Goal: Task Accomplishment & Management: Complete application form

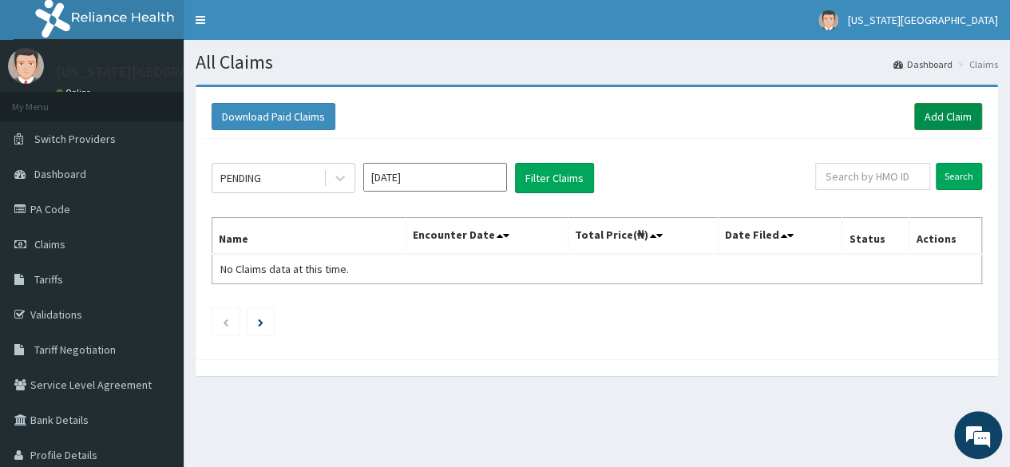
click at [963, 124] on link "Add Claim" at bounding box center [948, 116] width 68 height 27
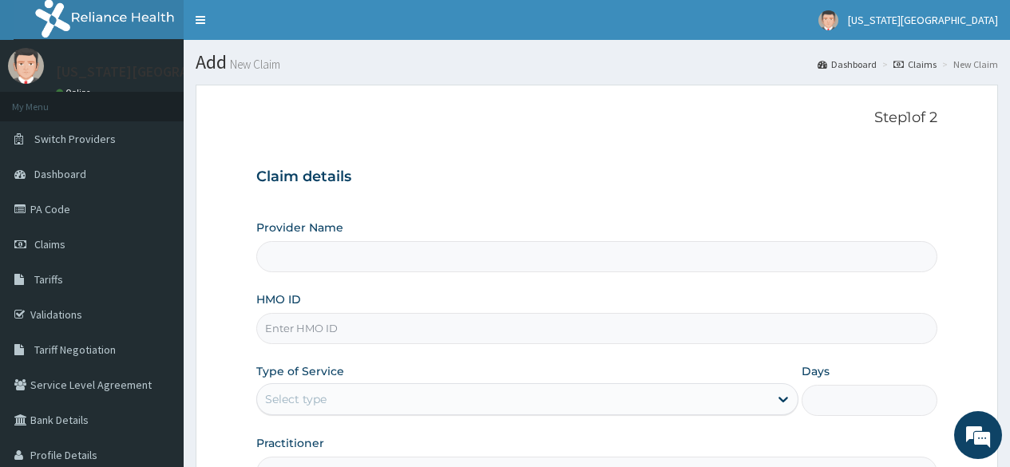
type input "Montana Medical Center"
click at [350, 325] on input "HMO ID" at bounding box center [596, 328] width 681 height 31
type input "TSH/10015/C"
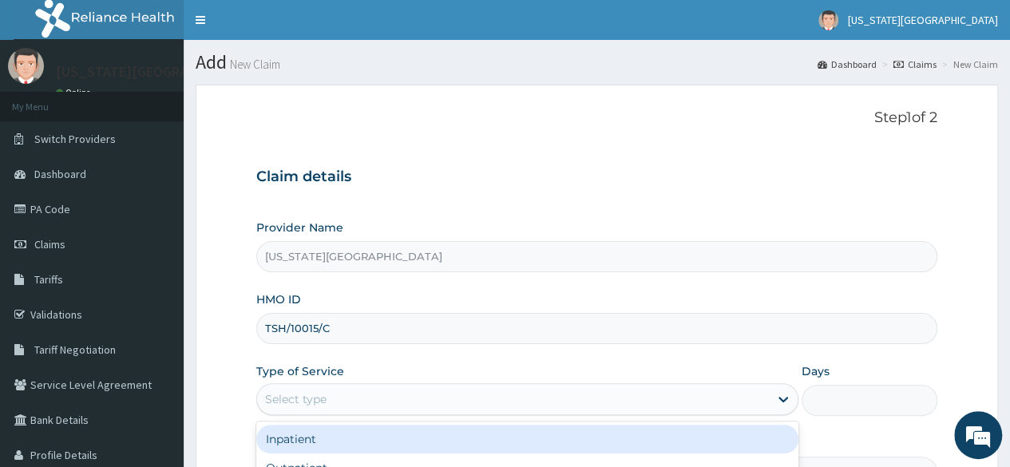
click at [334, 396] on div "Select type" at bounding box center [513, 399] width 512 height 26
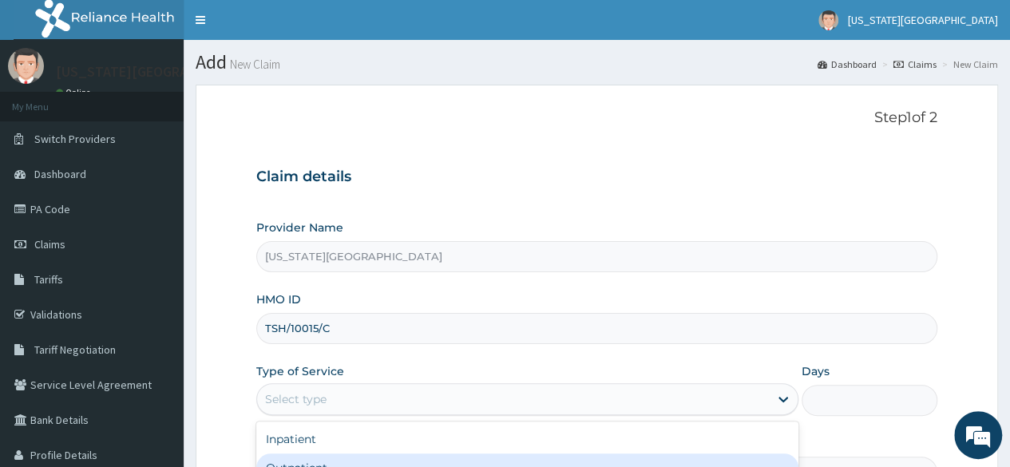
click at [288, 455] on div "Outpatient" at bounding box center [527, 467] width 542 height 29
type input "1"
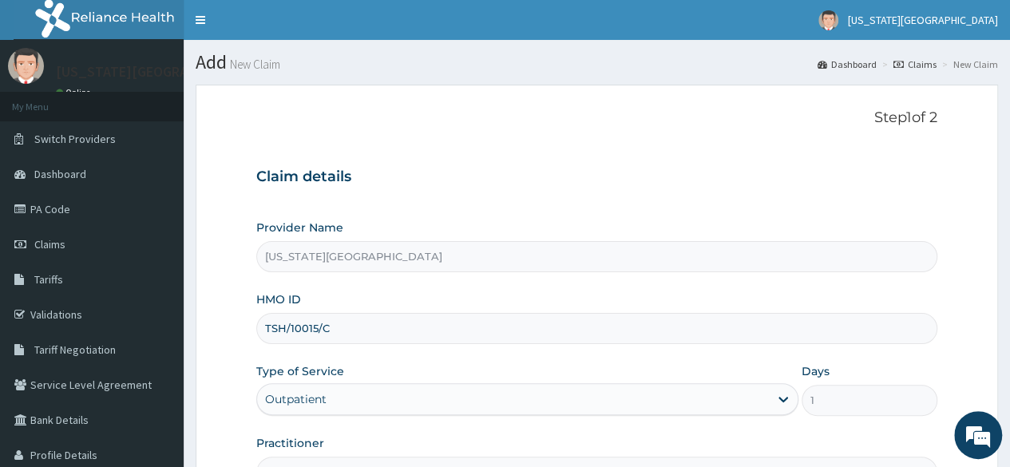
click at [588, 194] on div "Claim details Provider Name Montana Medical Center HMO ID TSH/10015/C Type of S…" at bounding box center [596, 319] width 681 height 335
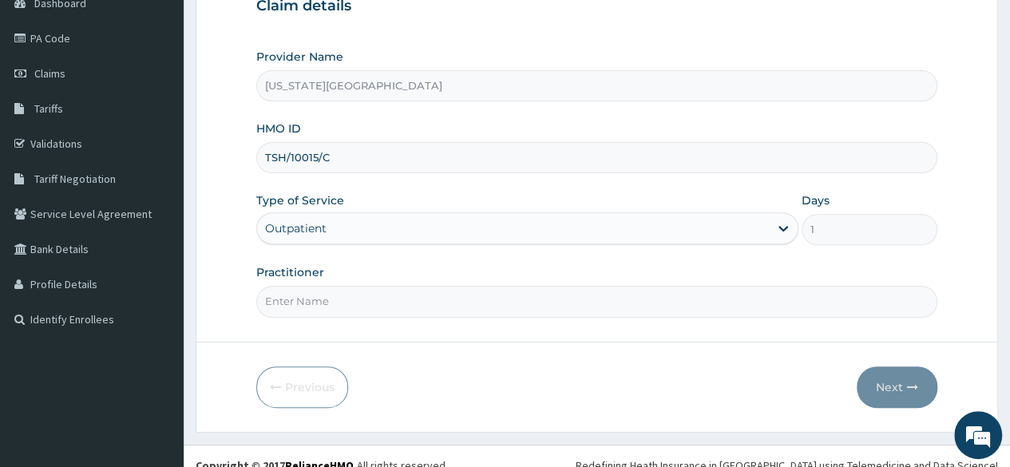
scroll to position [185, 0]
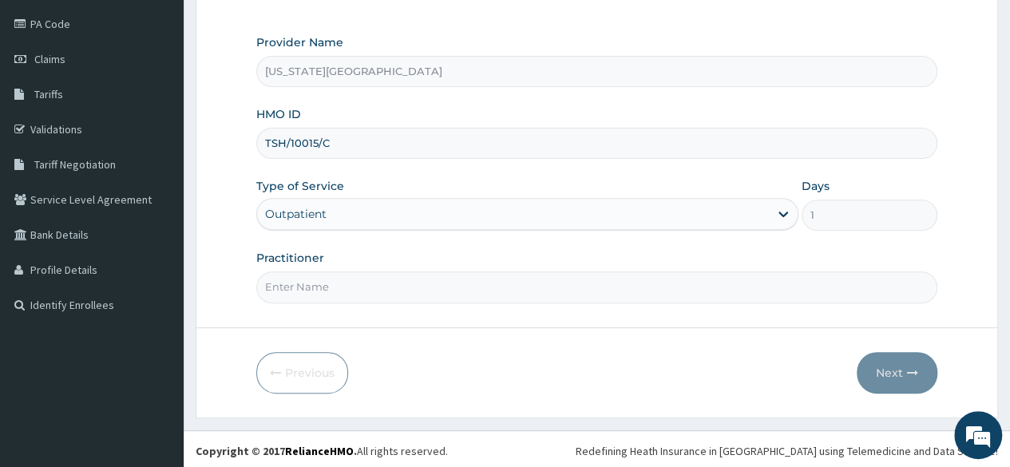
click at [300, 281] on input "Practitioner" at bounding box center [596, 286] width 681 height 31
type input "DR GILGAL E"
click at [242, 299] on form "Step 1 of 2 Claim details Provider Name Montana Medical Center HMO ID TSH/10015…" at bounding box center [597, 158] width 802 height 518
click at [904, 365] on button "Next" at bounding box center [897, 373] width 81 height 42
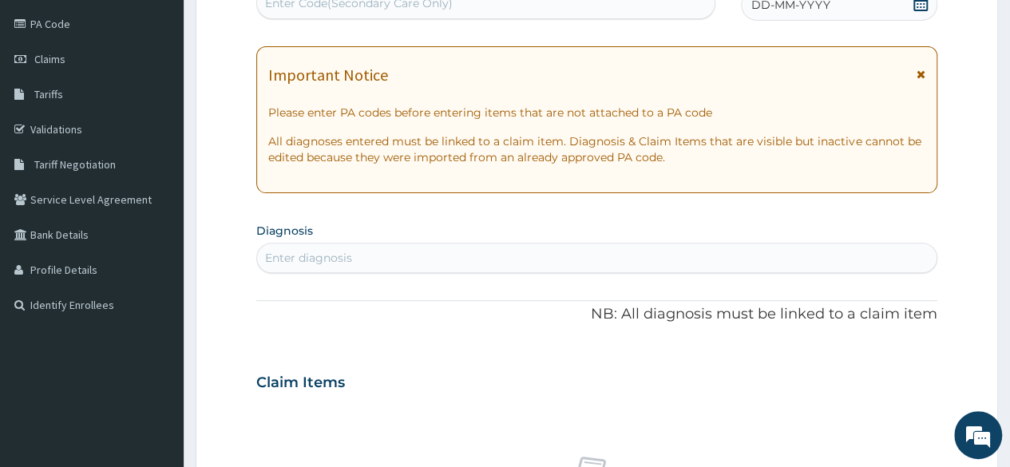
scroll to position [0, 0]
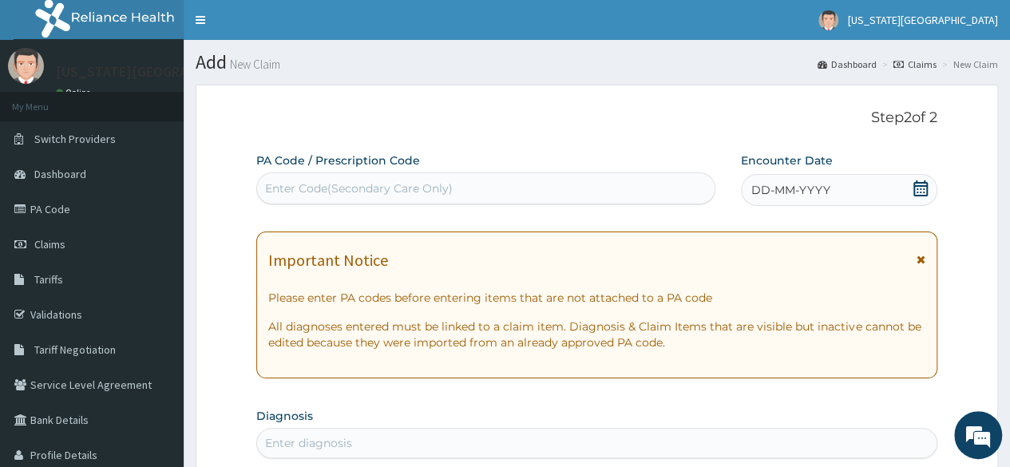
click at [922, 191] on icon at bounding box center [920, 188] width 16 height 16
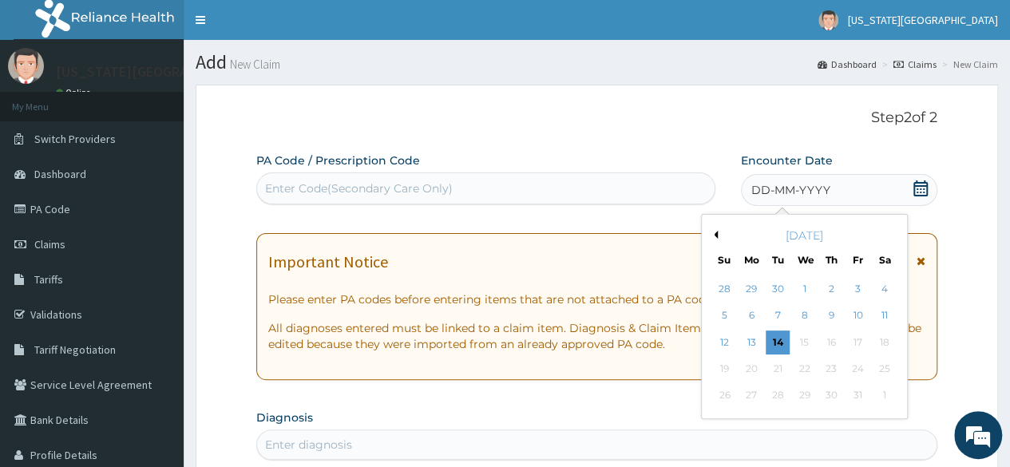
click at [718, 237] on div "October 2025" at bounding box center [804, 236] width 192 height 16
click at [715, 235] on button "Previous Month" at bounding box center [714, 235] width 8 height 8
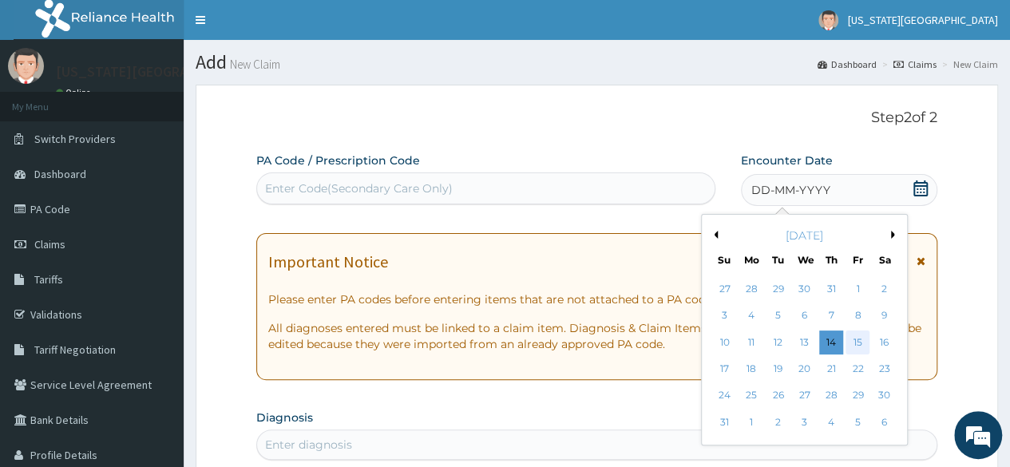
click at [859, 338] on div "15" at bounding box center [857, 342] width 24 height 24
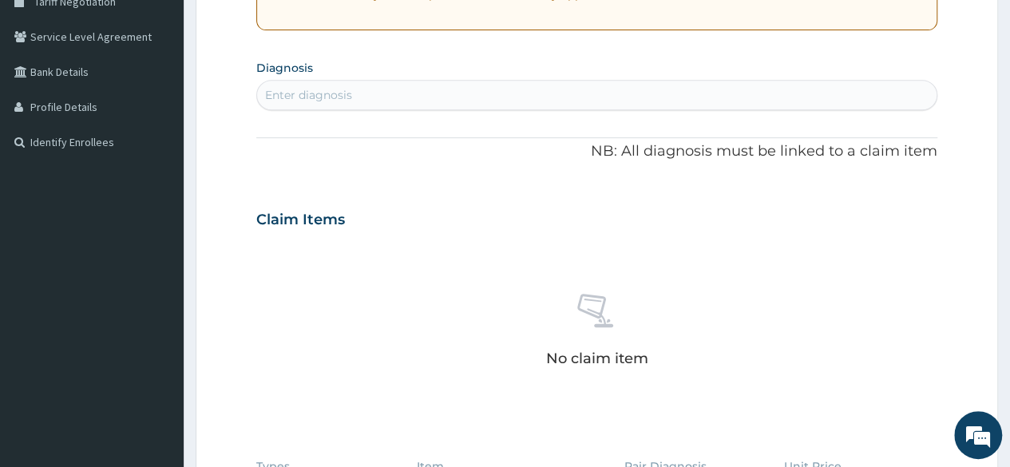
scroll to position [351, 0]
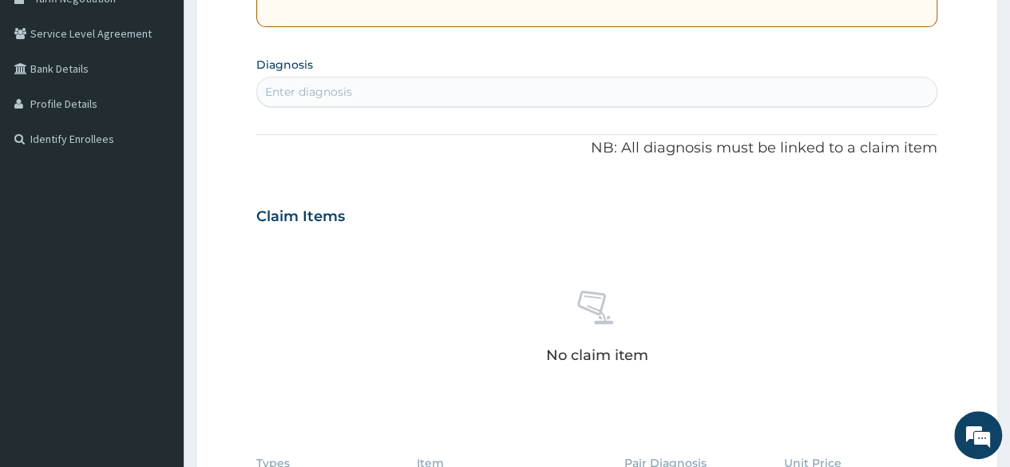
click at [551, 98] on div "Enter diagnosis" at bounding box center [596, 92] width 679 height 26
type input "malaria"
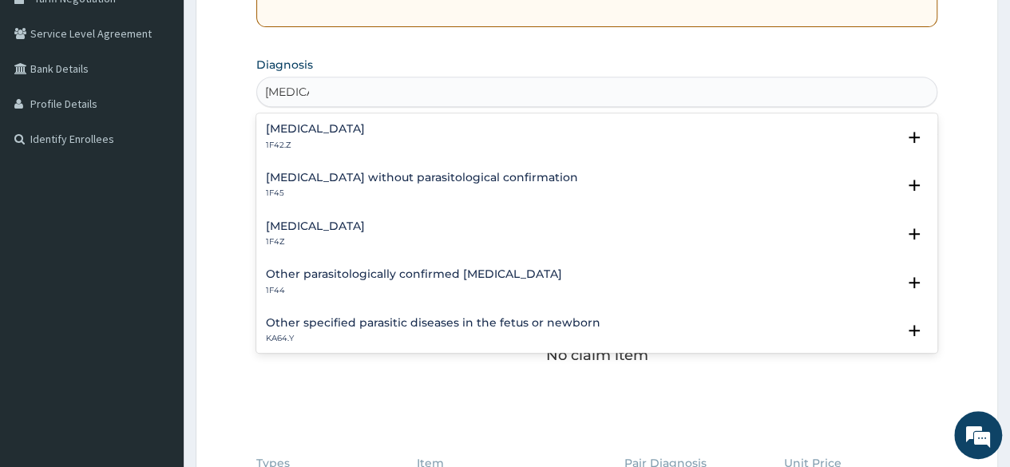
click at [323, 235] on div "Malaria, unspecified 1F4Z" at bounding box center [315, 234] width 99 height 28
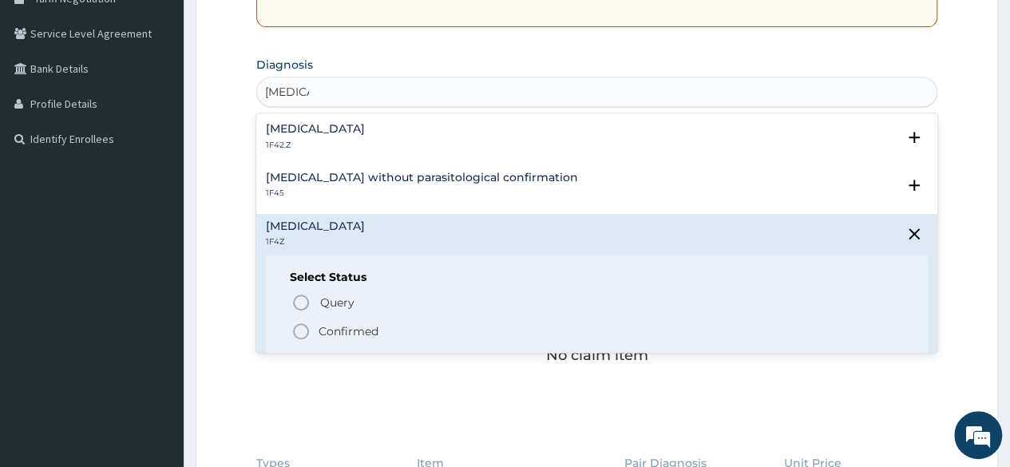
click at [303, 332] on icon "status option filled" at bounding box center [300, 331] width 19 height 19
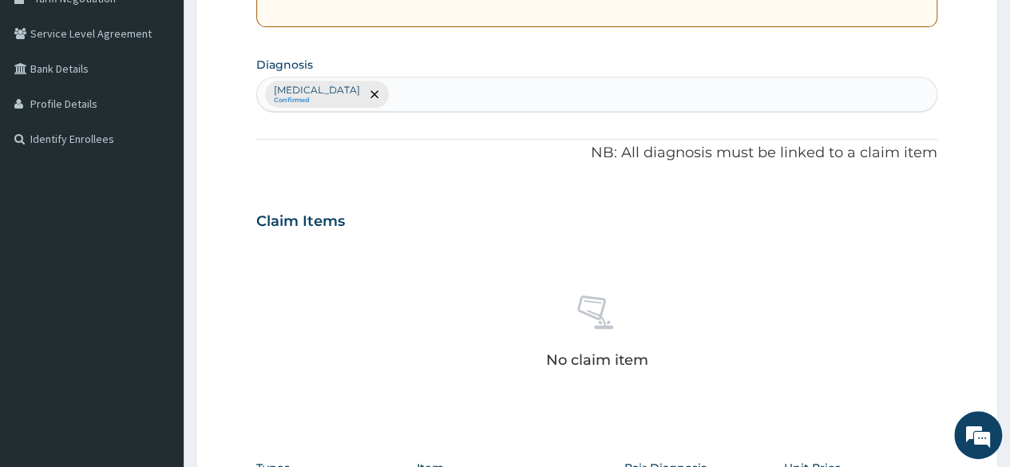
click at [801, 259] on div "No claim item" at bounding box center [596, 335] width 681 height 184
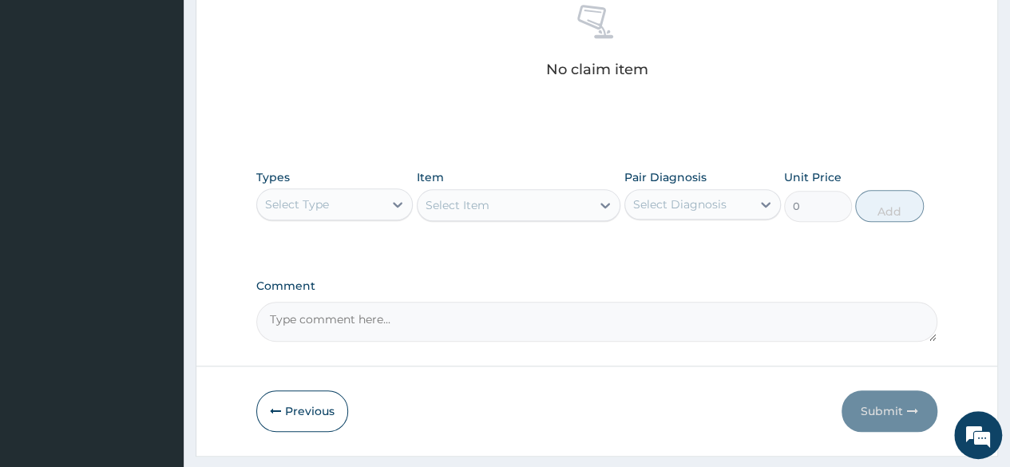
scroll to position [671, 0]
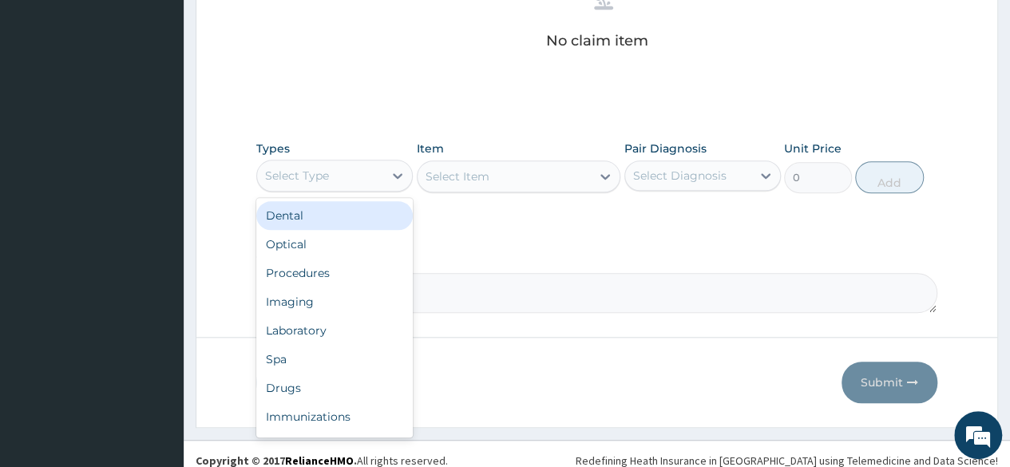
click at [333, 176] on div "Select Type" at bounding box center [320, 176] width 126 height 26
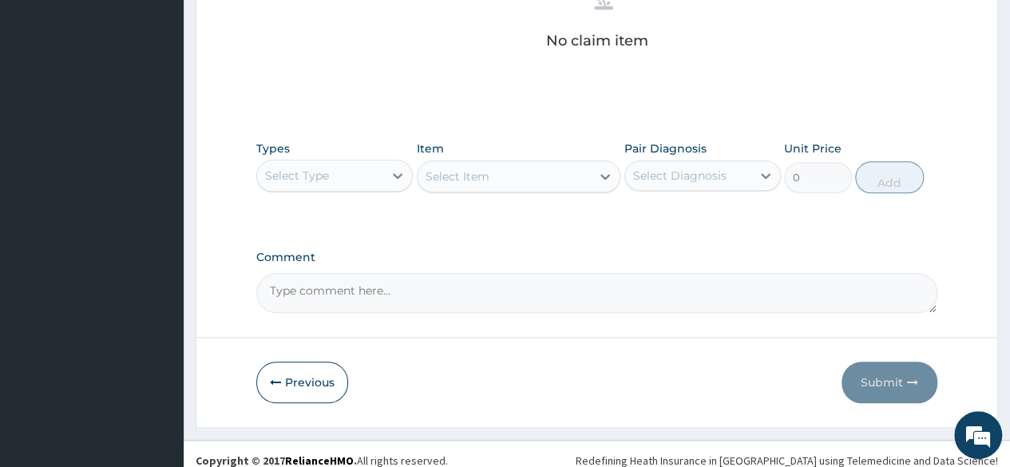
click at [457, 176] on div "Select Item" at bounding box center [519, 176] width 204 height 32
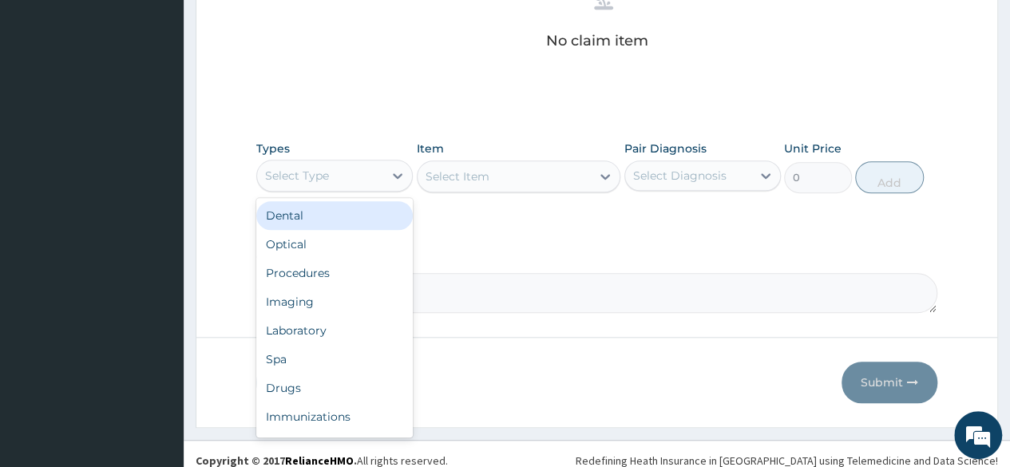
click at [346, 179] on div "Select Type" at bounding box center [320, 176] width 126 height 26
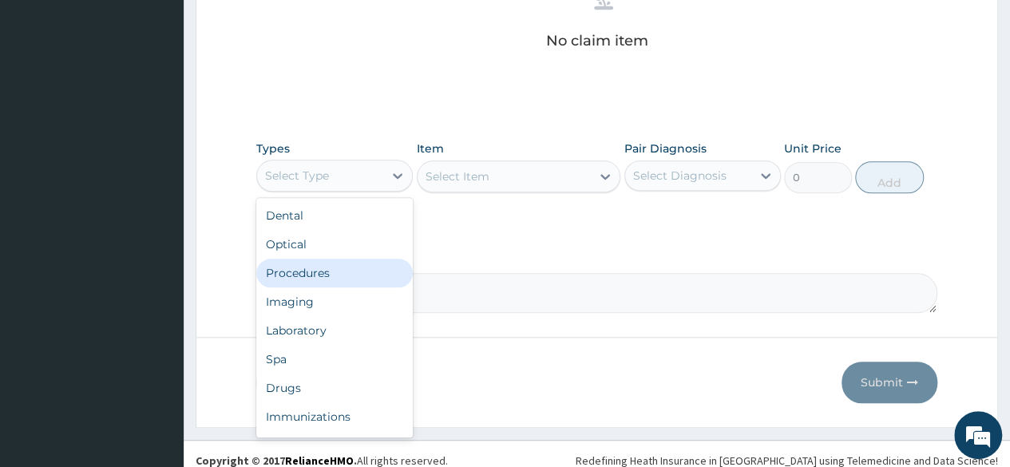
click at [288, 279] on div "Procedures" at bounding box center [334, 273] width 156 height 29
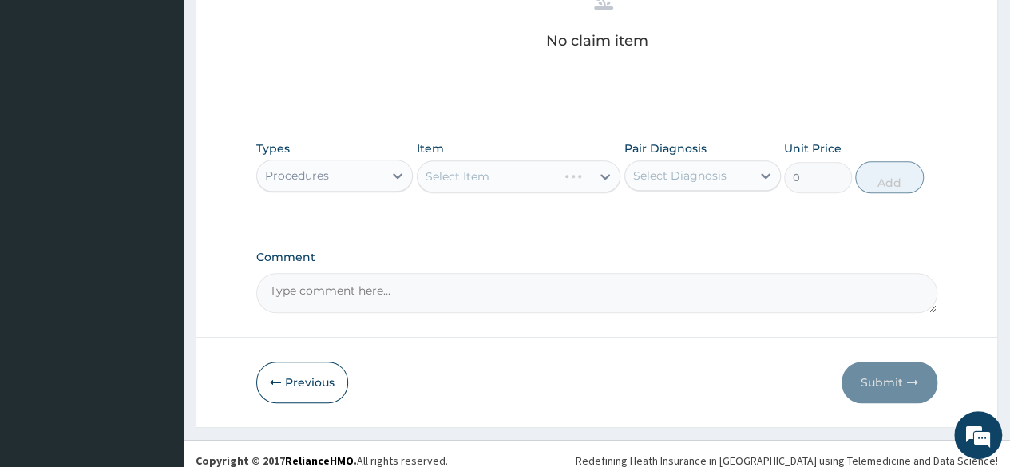
click at [476, 173] on div "Select Item" at bounding box center [519, 176] width 204 height 32
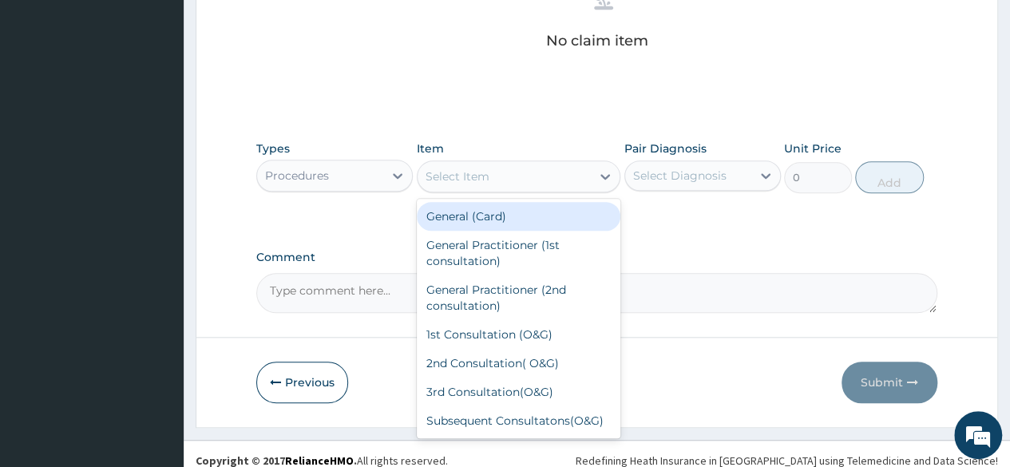
click at [476, 173] on div "Select Item" at bounding box center [457, 176] width 64 height 16
click at [461, 210] on div "General (Card)" at bounding box center [519, 216] width 204 height 29
type input "1500"
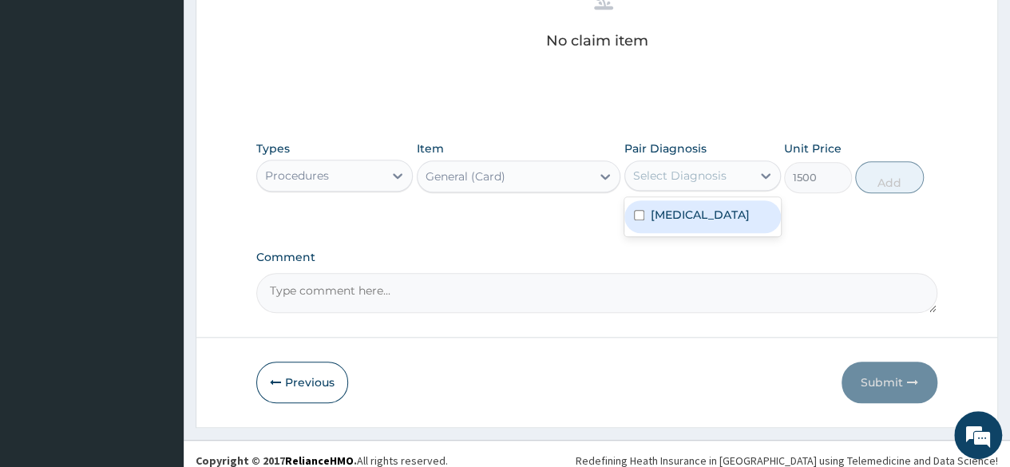
click at [671, 176] on div "Select Diagnosis" at bounding box center [679, 176] width 93 height 16
click at [657, 209] on label "Malaria, unspecified" at bounding box center [700, 215] width 99 height 16
checkbox input "true"
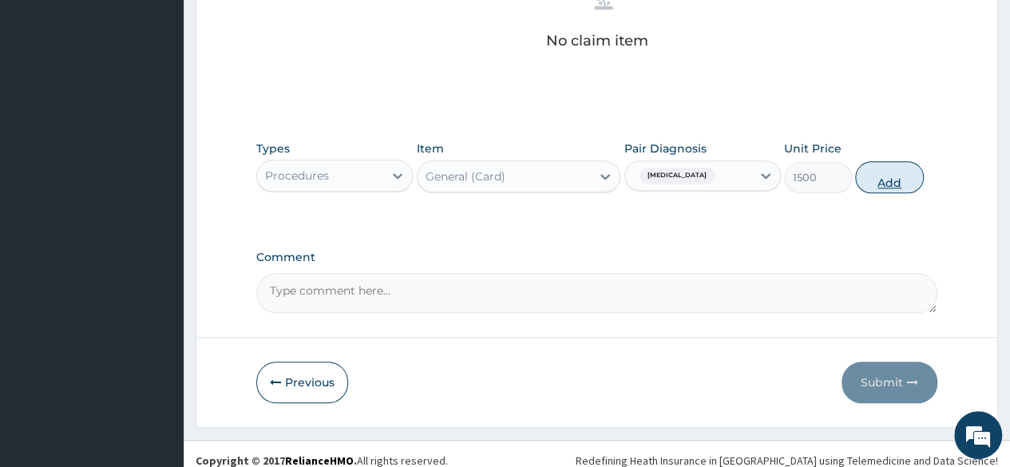
click at [883, 180] on button "Add" at bounding box center [889, 177] width 68 height 32
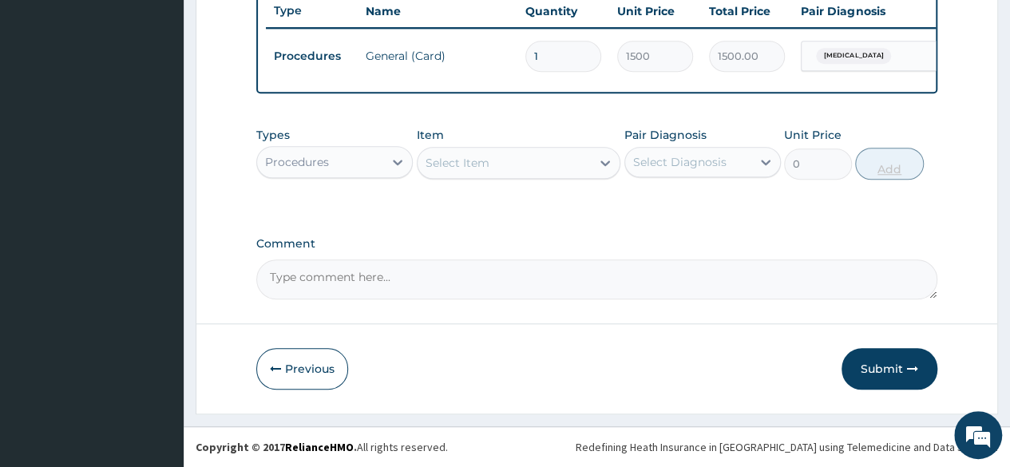
scroll to position [618, 0]
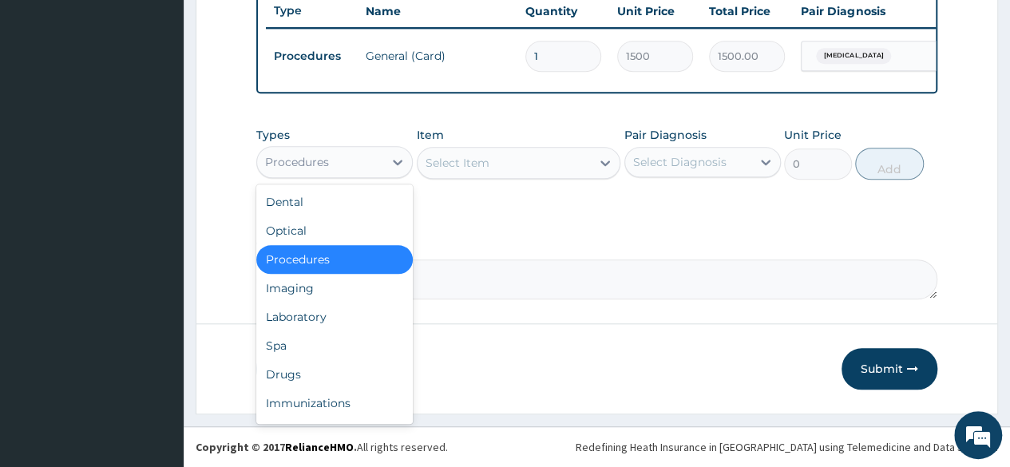
click at [317, 164] on div "Procedures" at bounding box center [297, 162] width 64 height 16
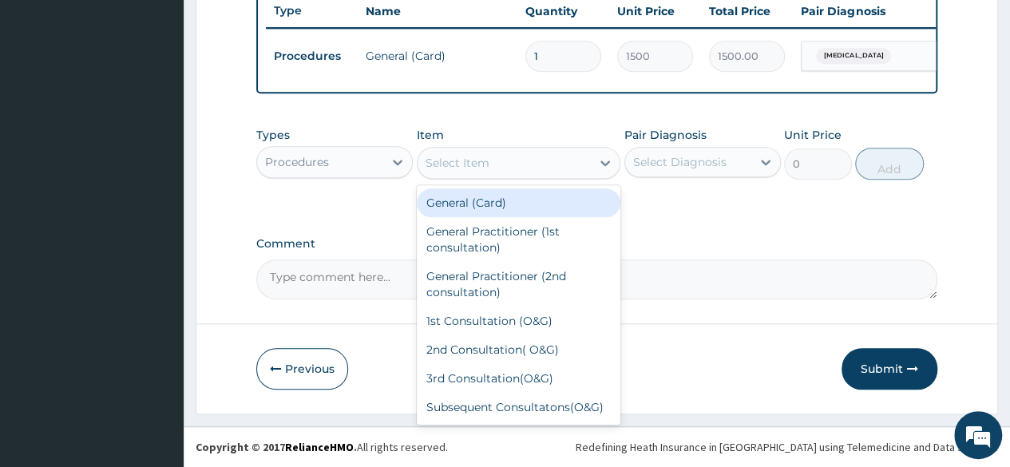
click at [453, 168] on div "Select Item" at bounding box center [457, 163] width 64 height 16
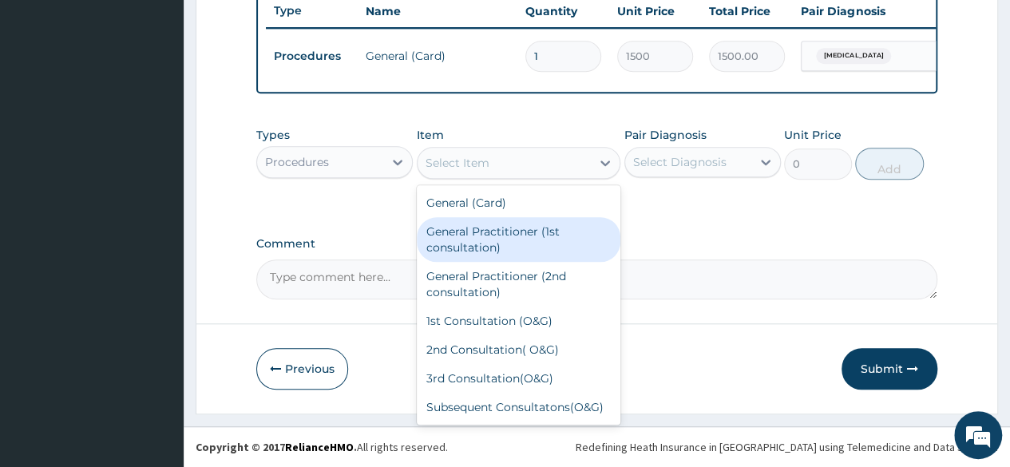
click at [457, 234] on div "General Practitioner (1st consultation)" at bounding box center [519, 239] width 204 height 45
type input "2500"
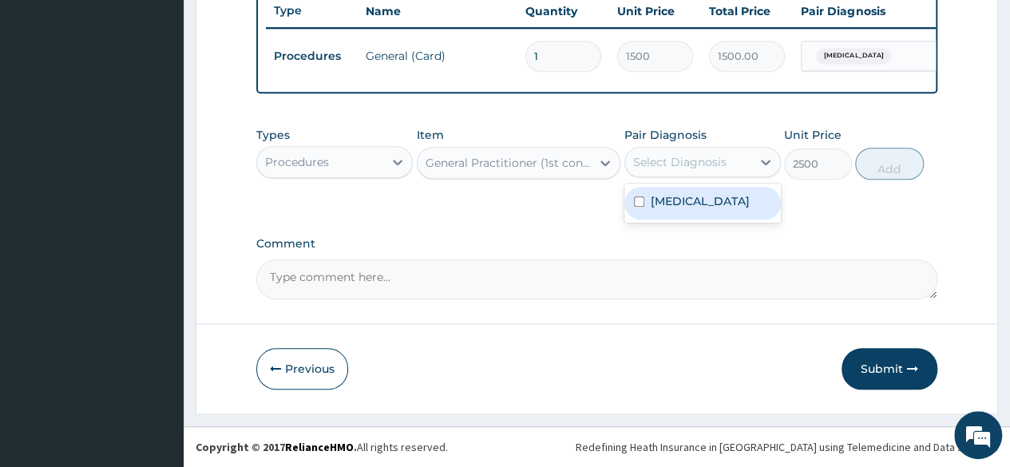
click at [695, 164] on div "Select Diagnosis" at bounding box center [679, 162] width 93 height 16
click at [658, 196] on label "Malaria, unspecified" at bounding box center [700, 201] width 99 height 16
checkbox input "true"
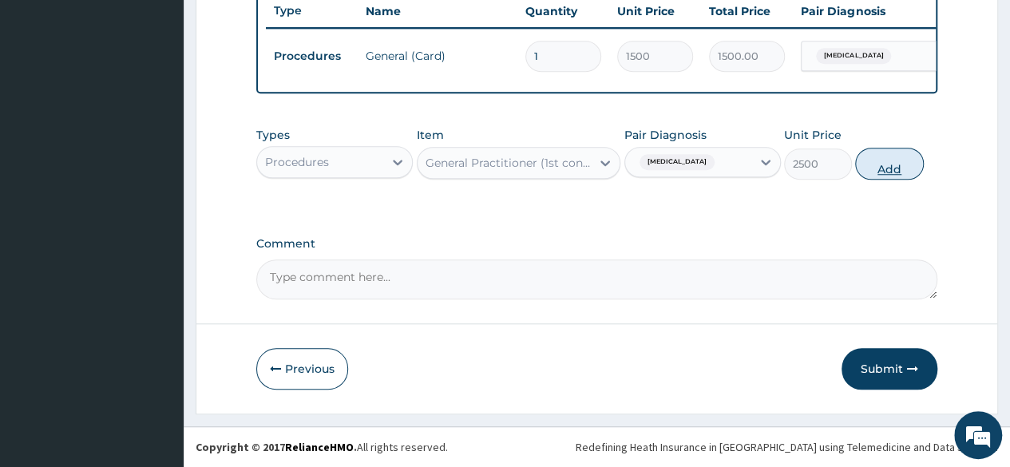
click at [904, 164] on button "Add" at bounding box center [889, 164] width 68 height 32
type input "0"
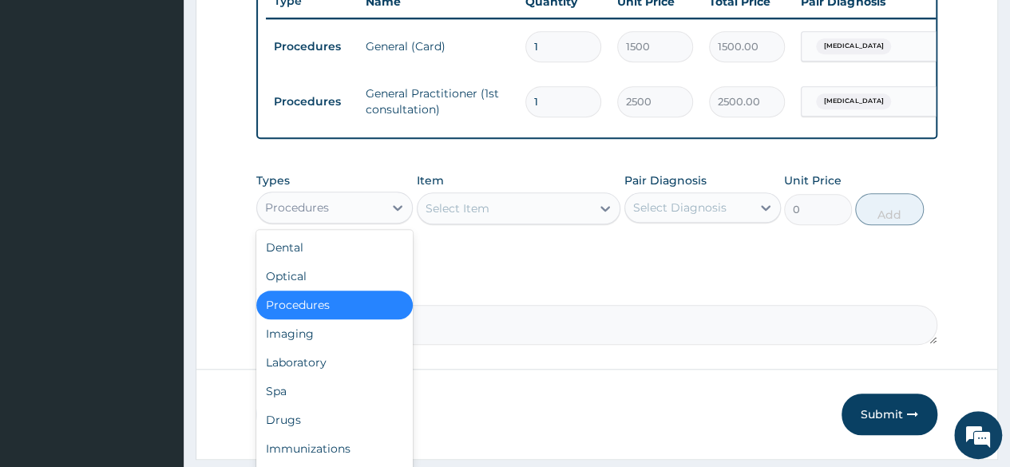
click at [351, 220] on div "Procedures" at bounding box center [320, 208] width 126 height 26
click at [286, 370] on div "Laboratory" at bounding box center [334, 362] width 156 height 29
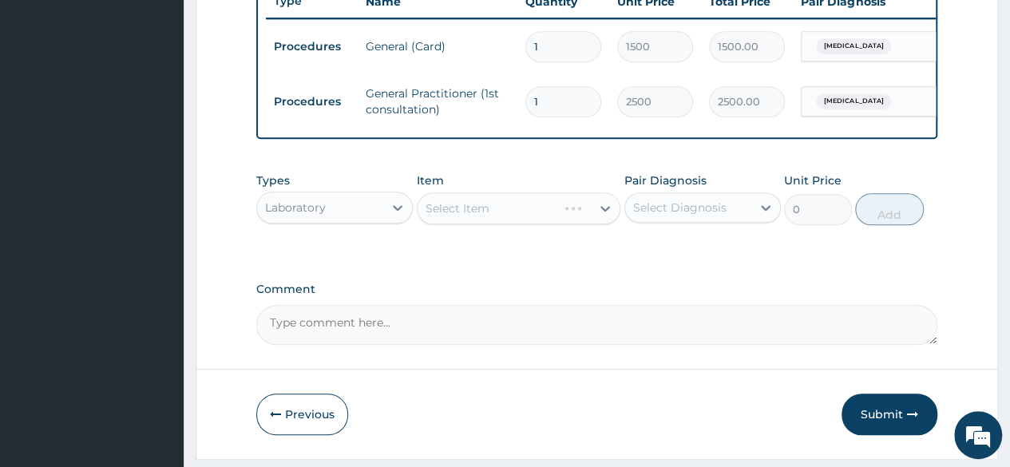
click at [513, 212] on div "Select Item" at bounding box center [519, 208] width 204 height 32
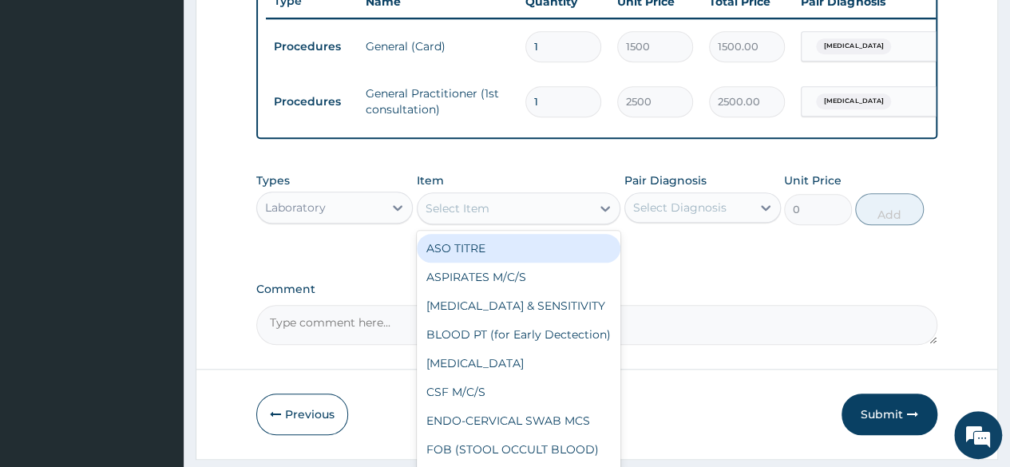
click at [513, 212] on div "Select Item" at bounding box center [505, 209] width 174 height 26
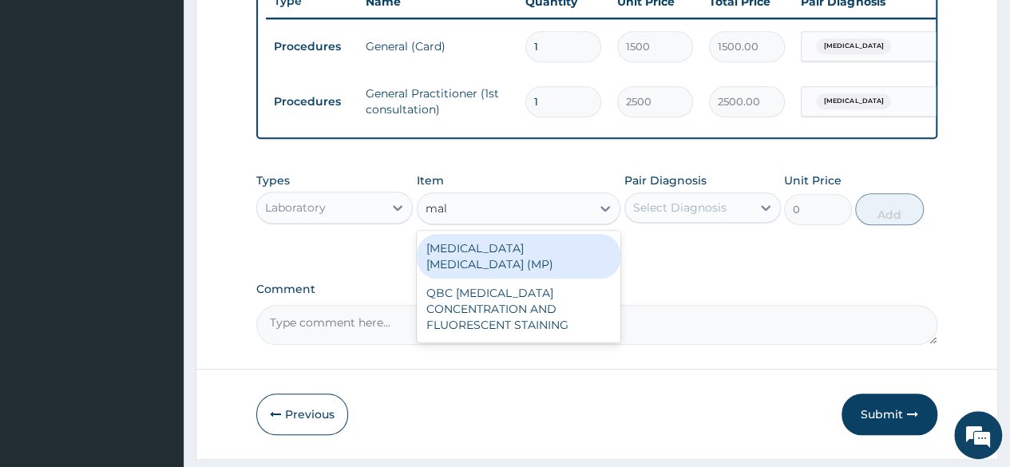
type input "mala"
click at [450, 259] on div "MALARIA PARASITE (MP)" at bounding box center [519, 256] width 204 height 45
type input "1400"
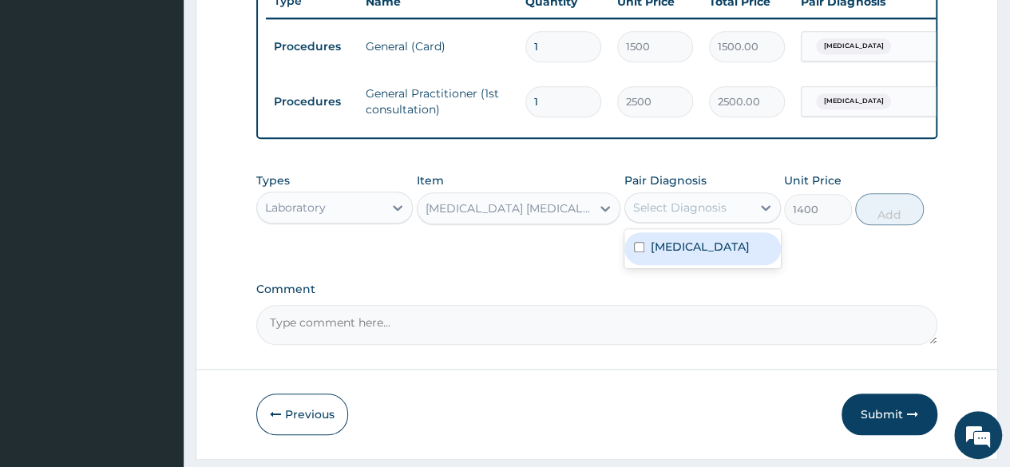
click at [712, 216] on div "Select Diagnosis" at bounding box center [679, 208] width 93 height 16
click at [668, 253] on label "Malaria, unspecified" at bounding box center [700, 247] width 99 height 16
checkbox input "true"
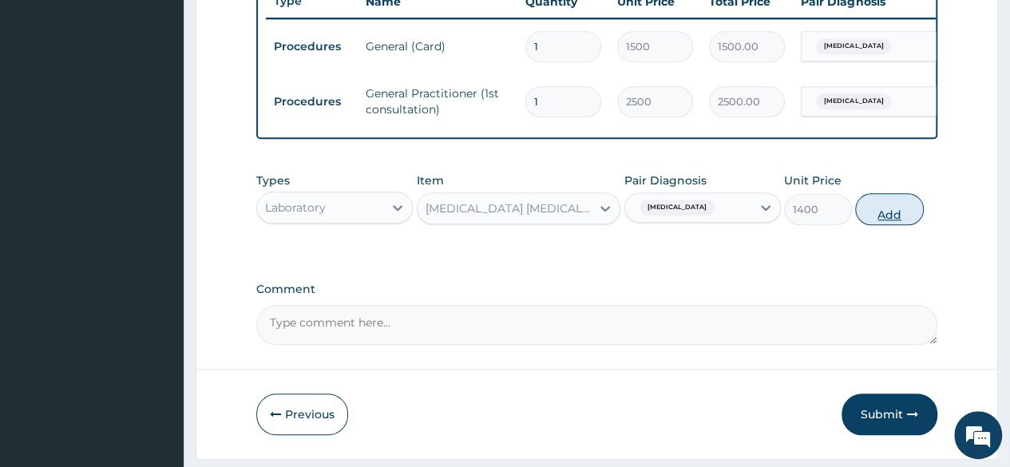
click at [894, 221] on button "Add" at bounding box center [889, 209] width 68 height 32
type input "0"
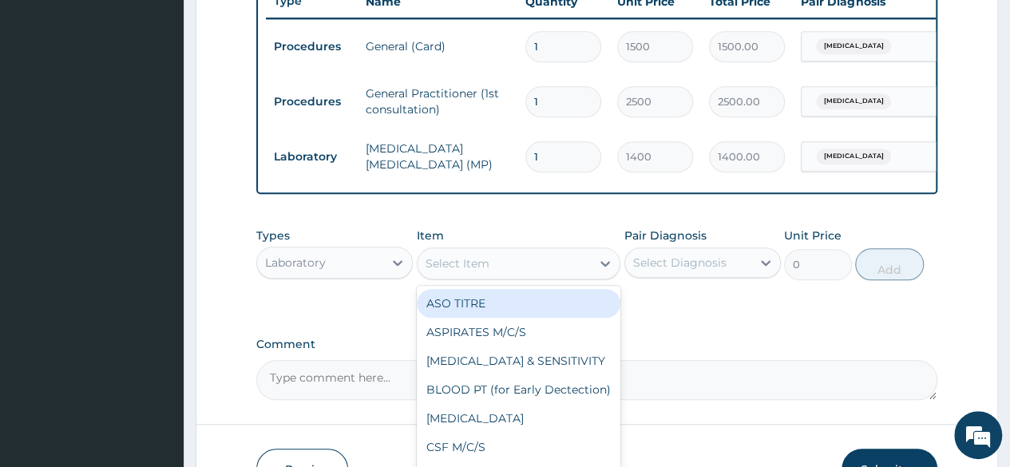
click at [463, 271] on div "Select Item" at bounding box center [457, 263] width 64 height 16
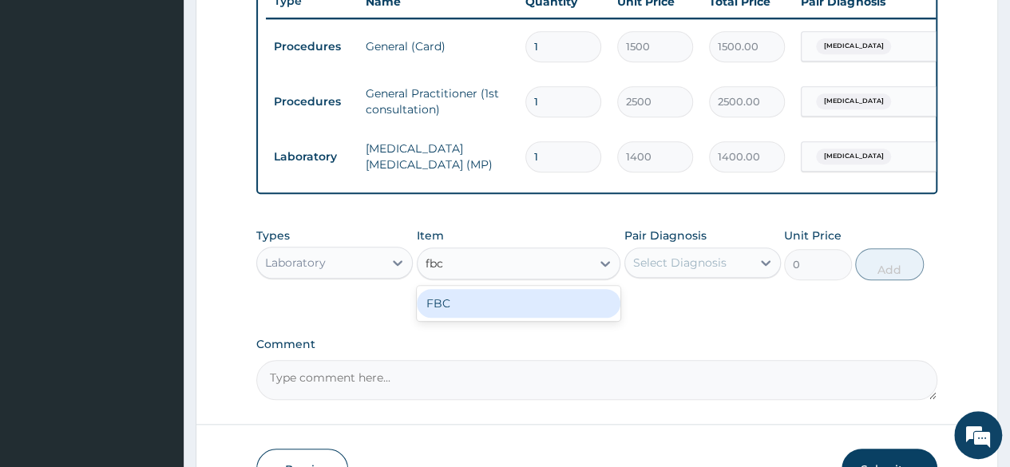
type input "fbc"
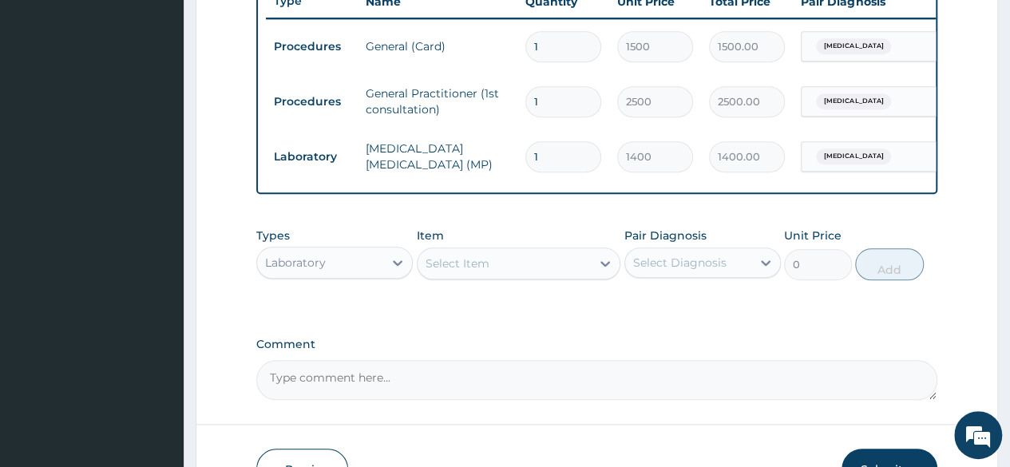
click at [469, 312] on div "Types Laboratory Item Select Item Pair Diagnosis Select Diagnosis Unit Price 0 …" at bounding box center [596, 266] width 681 height 93
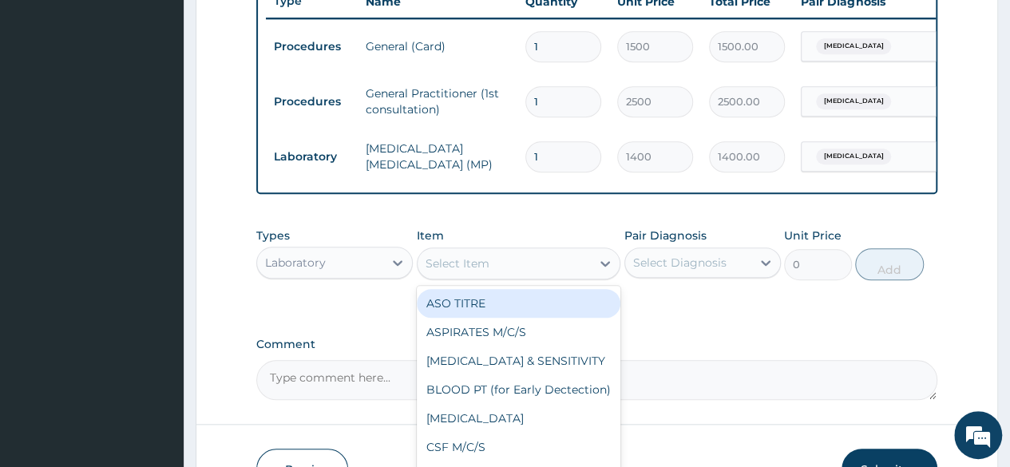
click at [450, 265] on div "Select Item" at bounding box center [505, 264] width 174 height 26
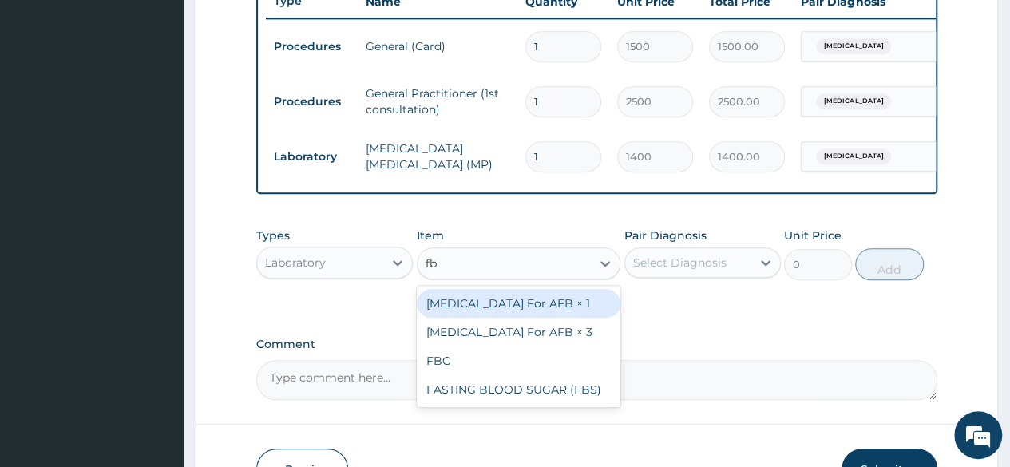
type input "fbc"
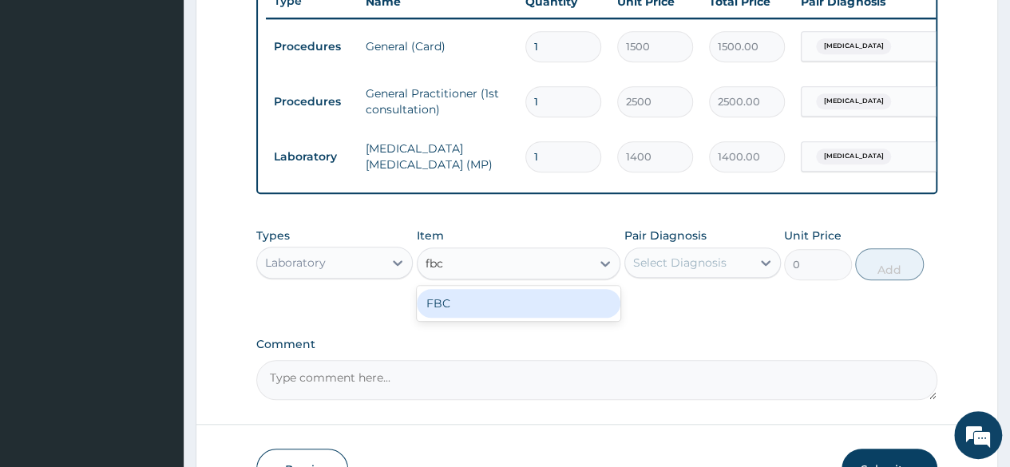
click at [461, 312] on div "FBC" at bounding box center [519, 303] width 204 height 29
type input "4000"
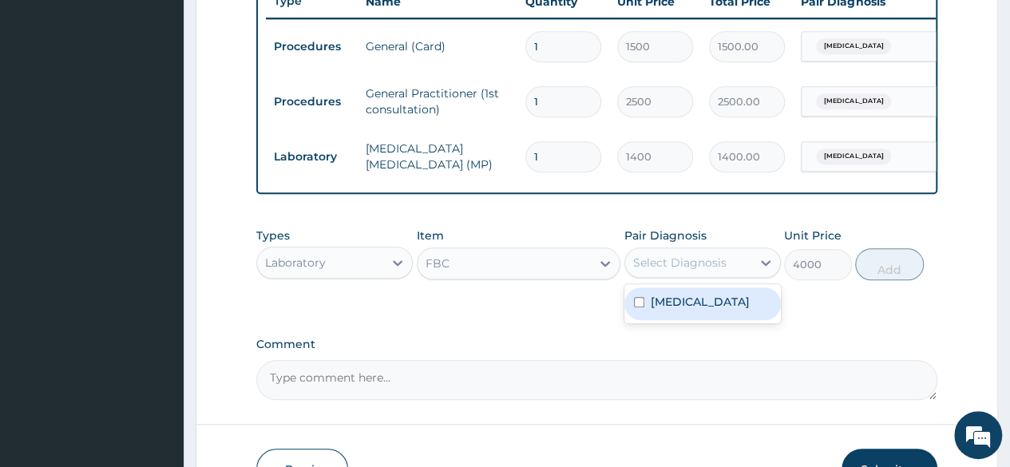
click at [675, 271] on div "Select Diagnosis" at bounding box center [679, 263] width 93 height 16
click at [647, 310] on div "Malaria, unspecified" at bounding box center [702, 303] width 156 height 33
checkbox input "true"
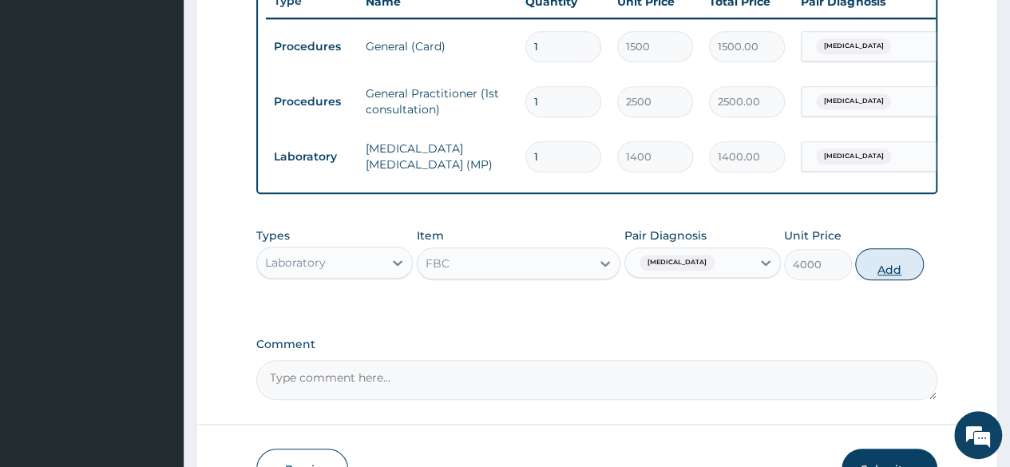
click at [877, 277] on button "Add" at bounding box center [889, 264] width 68 height 32
type input "0"
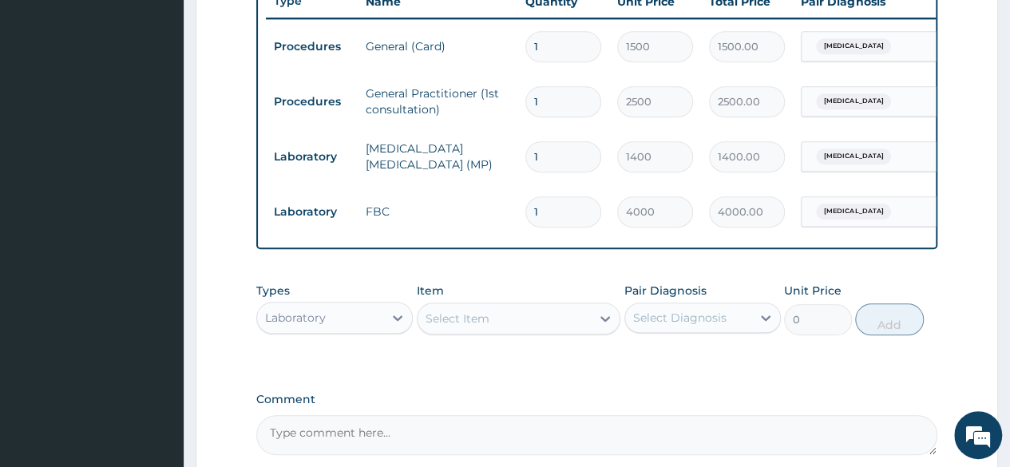
click at [310, 325] on div "Laboratory" at bounding box center [295, 318] width 61 height 16
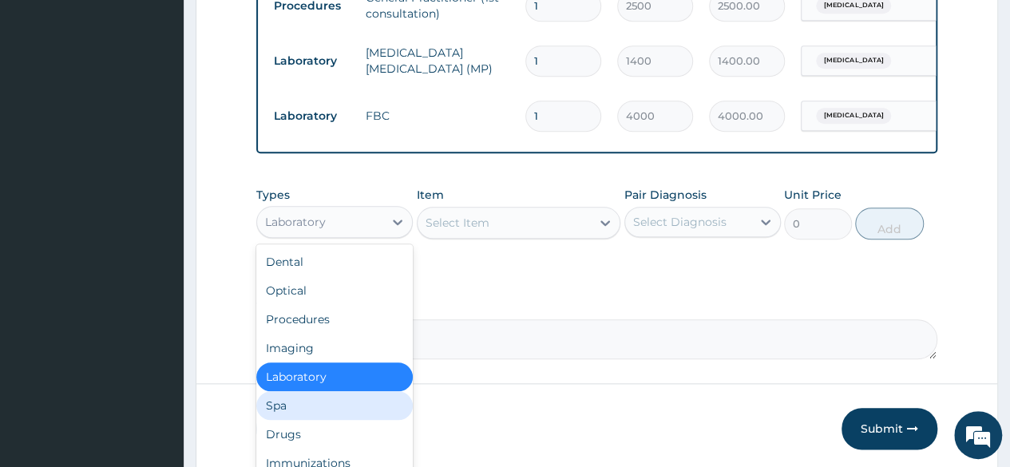
scroll to position [746, 0]
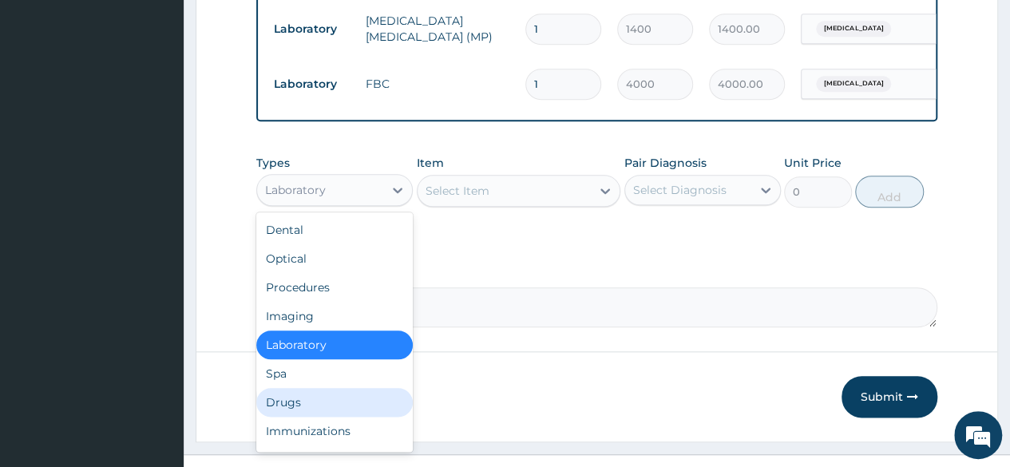
click at [320, 417] on div "Drugs" at bounding box center [334, 402] width 156 height 29
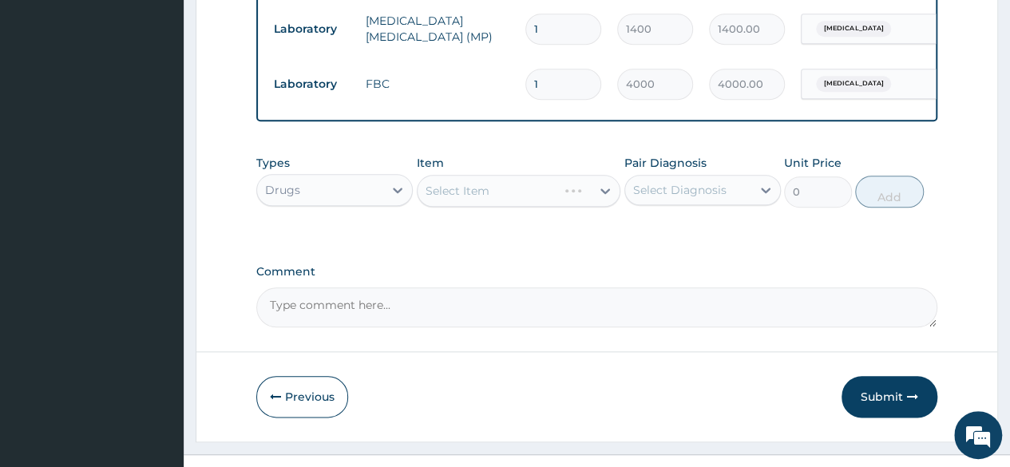
click at [500, 207] on div "Select Item" at bounding box center [519, 191] width 204 height 32
click at [522, 204] on div "Select Item" at bounding box center [505, 191] width 174 height 26
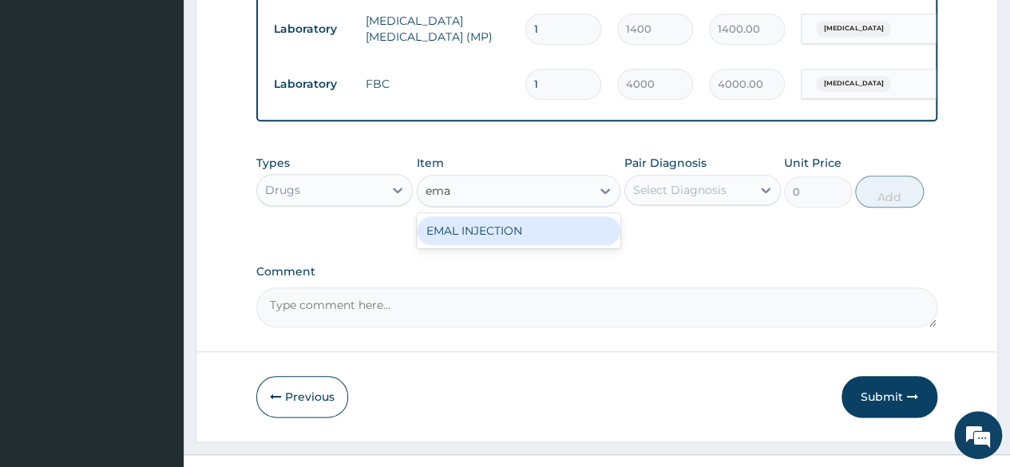
type input "emal"
click at [507, 239] on div "EMAL INJECTION" at bounding box center [519, 230] width 204 height 29
type input "1701"
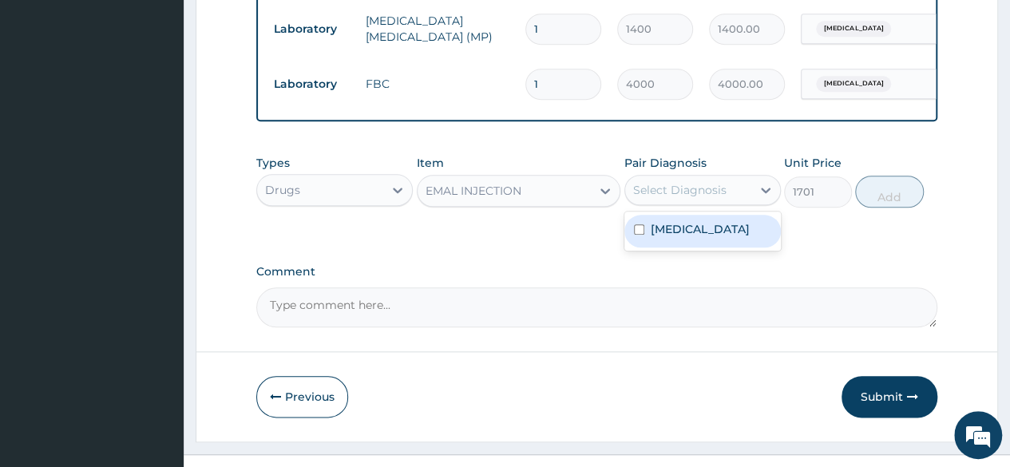
click at [647, 198] on div "Select Diagnosis" at bounding box center [679, 190] width 93 height 16
click at [654, 237] on label "Malaria, unspecified" at bounding box center [700, 229] width 99 height 16
checkbox input "true"
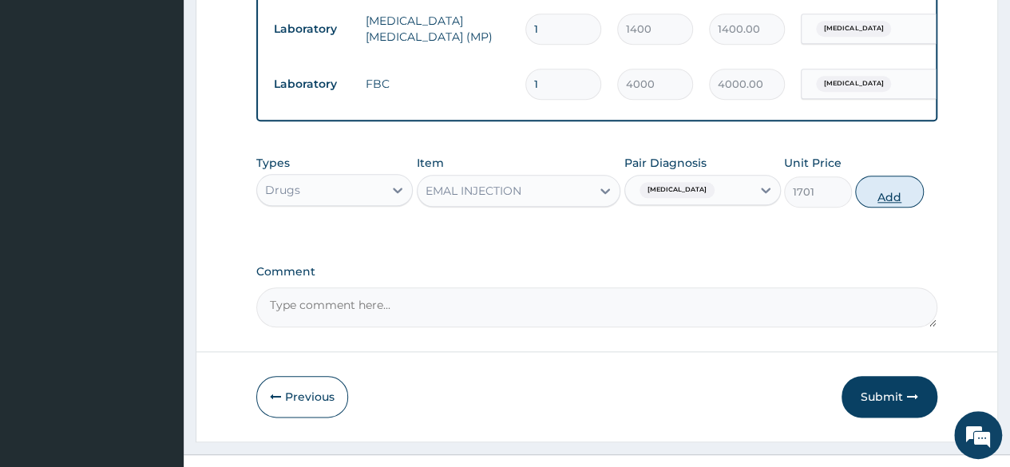
click at [899, 199] on button "Add" at bounding box center [889, 192] width 68 height 32
type input "0"
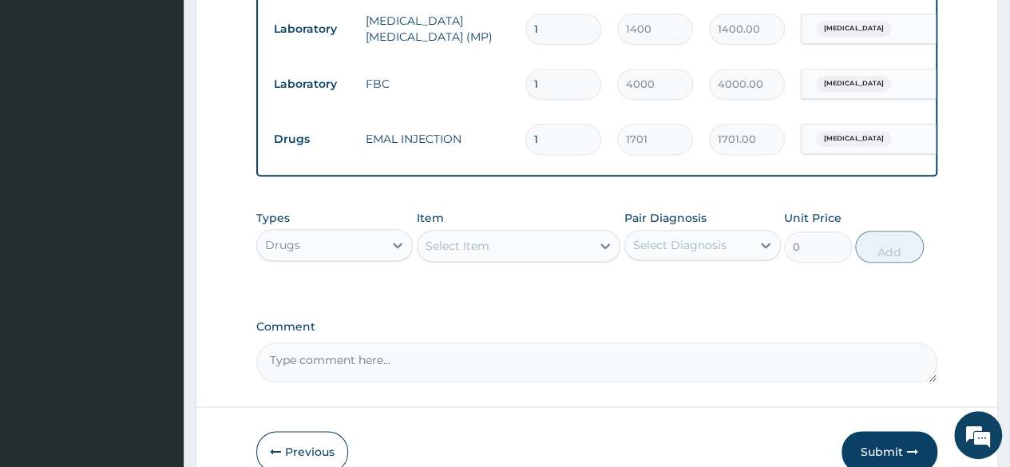
type input "0.00"
type input "3"
type input "5103.00"
type input "3"
click at [489, 295] on div "Types Drugs Item Select Item Pair Diagnosis Select Diagnosis Unit Price 0 Add" at bounding box center [596, 248] width 681 height 93
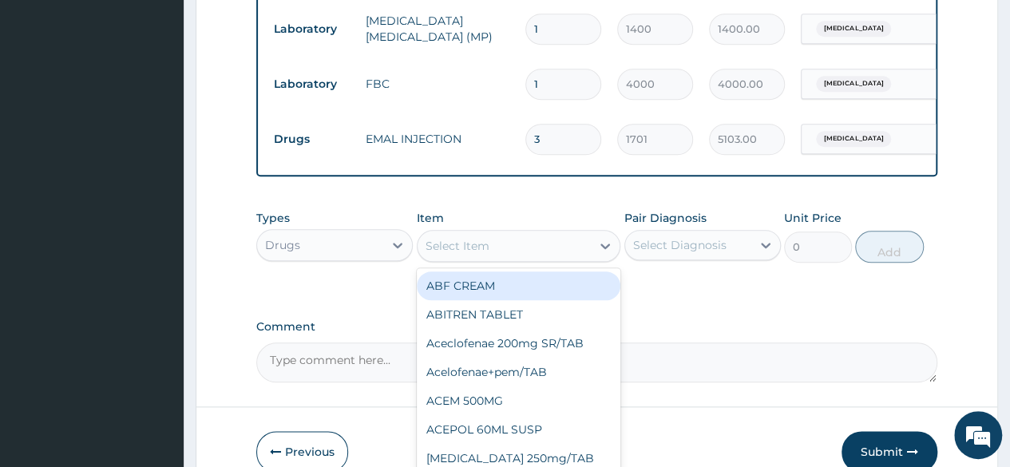
click at [437, 254] on div "Select Item" at bounding box center [457, 246] width 64 height 16
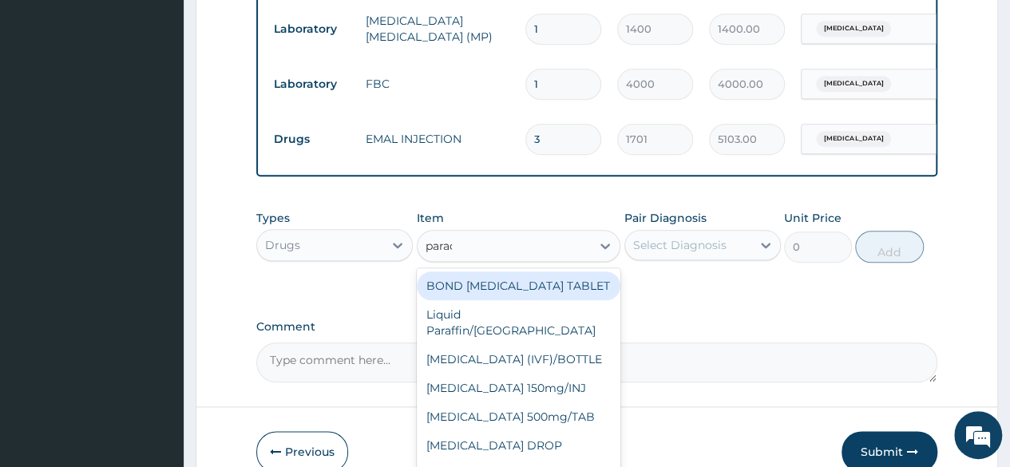
type input "parace"
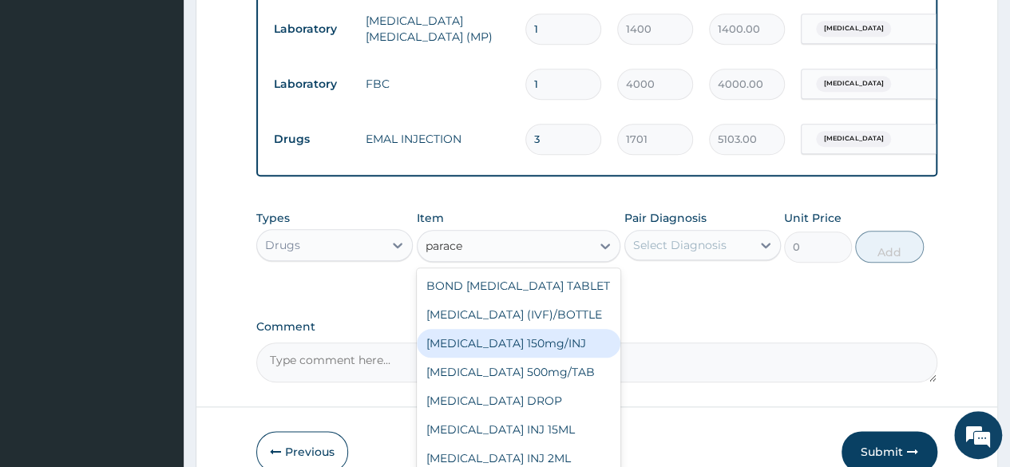
click at [508, 358] on div "Paracetamol 150mg/INJ" at bounding box center [519, 343] width 204 height 29
type input "850"
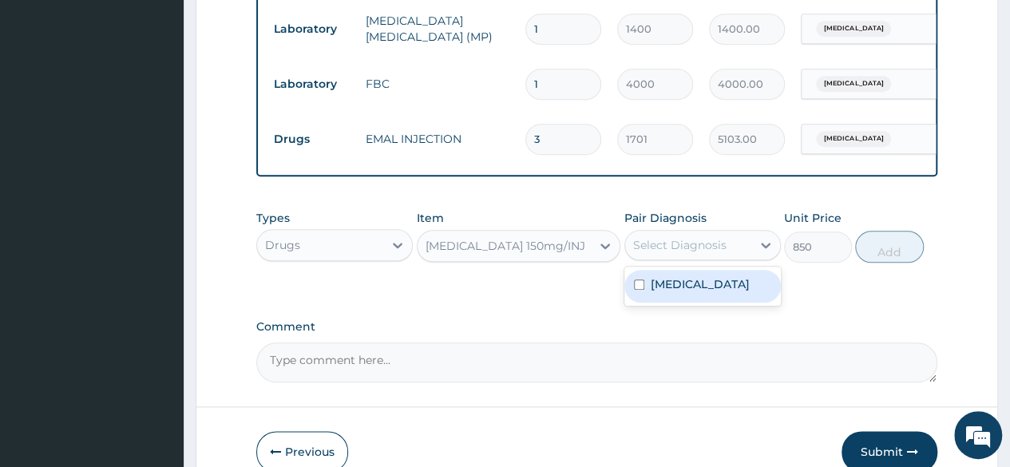
click at [658, 258] on div "Select Diagnosis" at bounding box center [688, 245] width 126 height 26
click at [658, 292] on label "Malaria, unspecified" at bounding box center [700, 284] width 99 height 16
checkbox input "true"
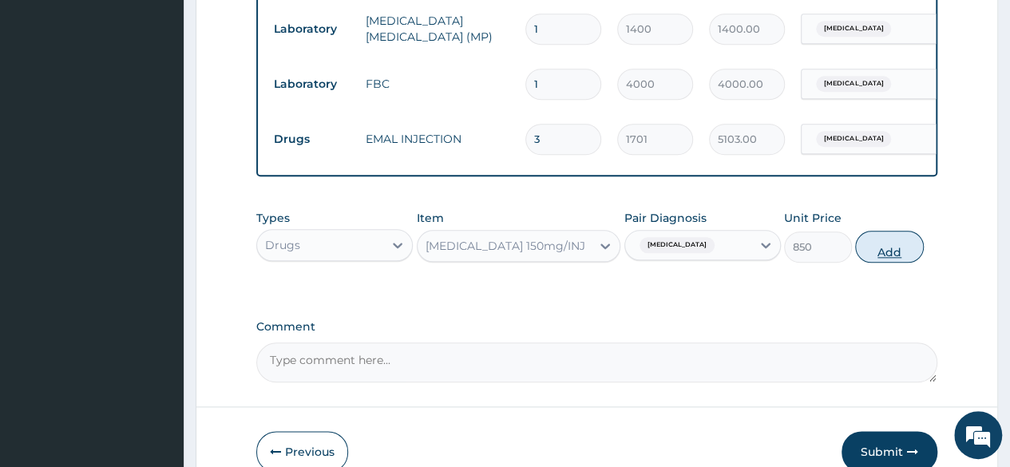
click at [883, 260] on button "Add" at bounding box center [889, 247] width 68 height 32
type input "0"
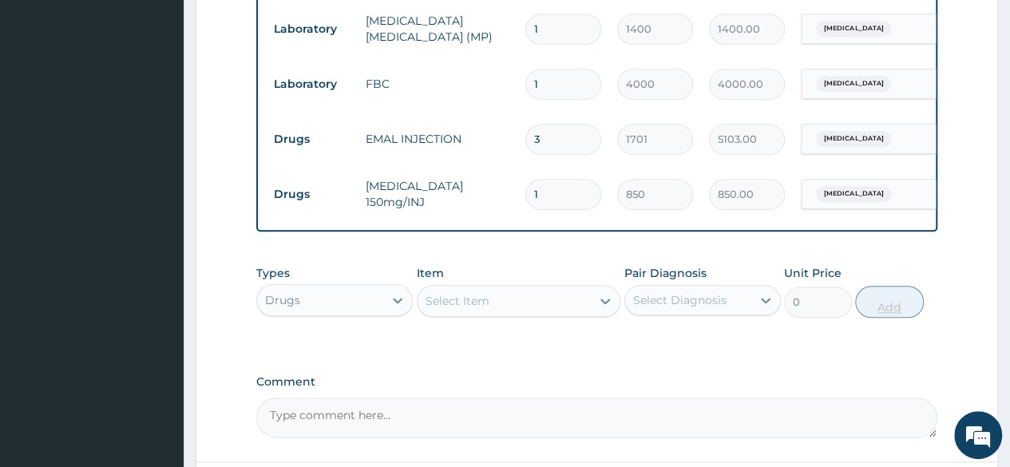
type input "0.00"
type input "4"
type input "3400.00"
type input "4"
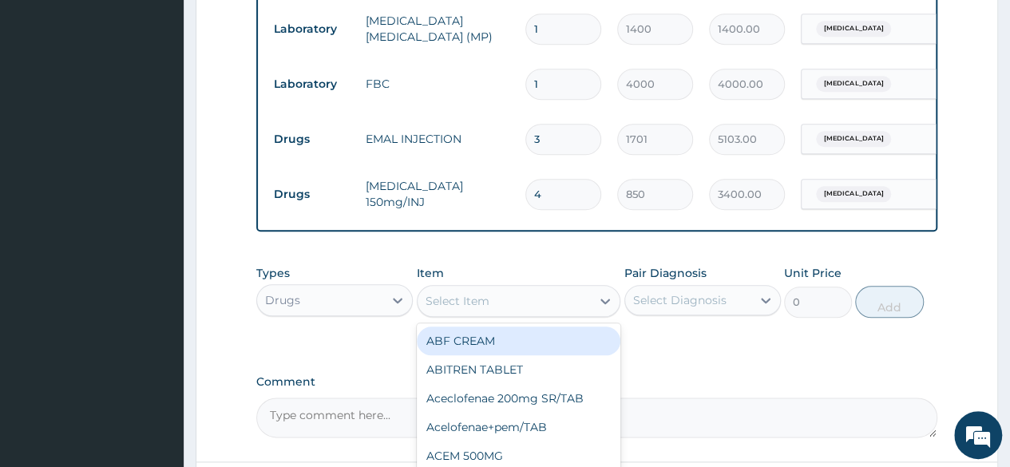
click at [473, 309] on div "Select Item" at bounding box center [457, 301] width 64 height 16
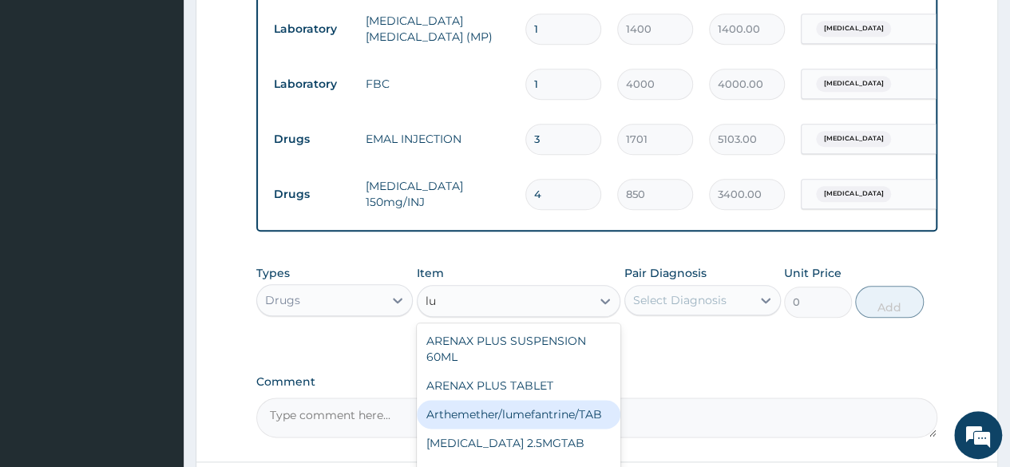
type input "l"
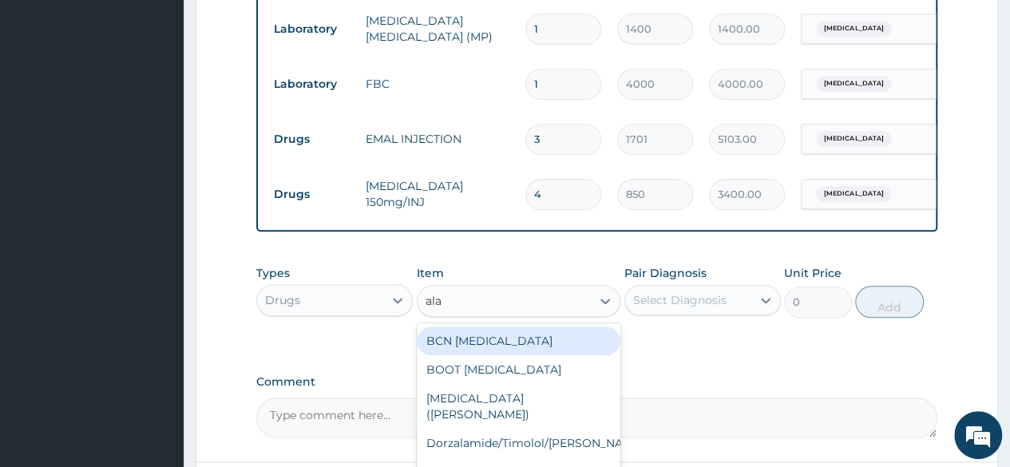
type input "alax"
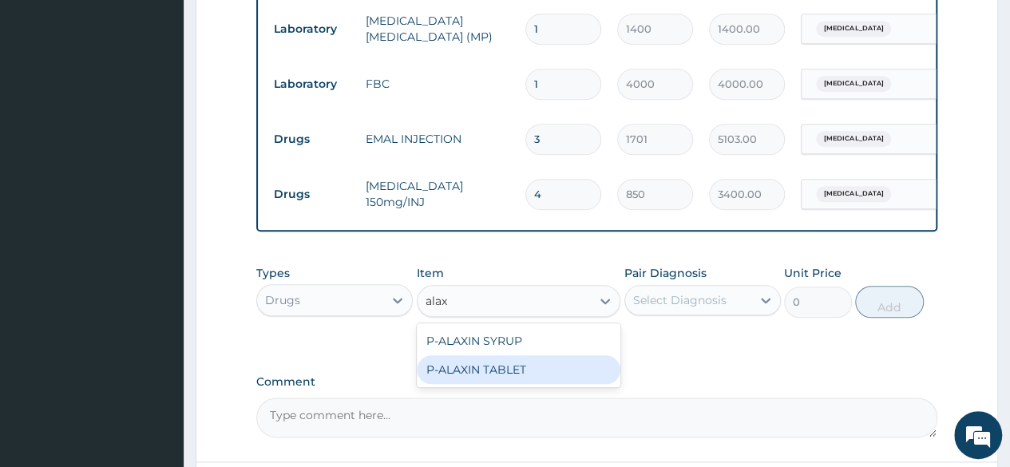
click at [478, 384] on div "P-ALAXIN TABLET" at bounding box center [519, 369] width 204 height 29
type input "500"
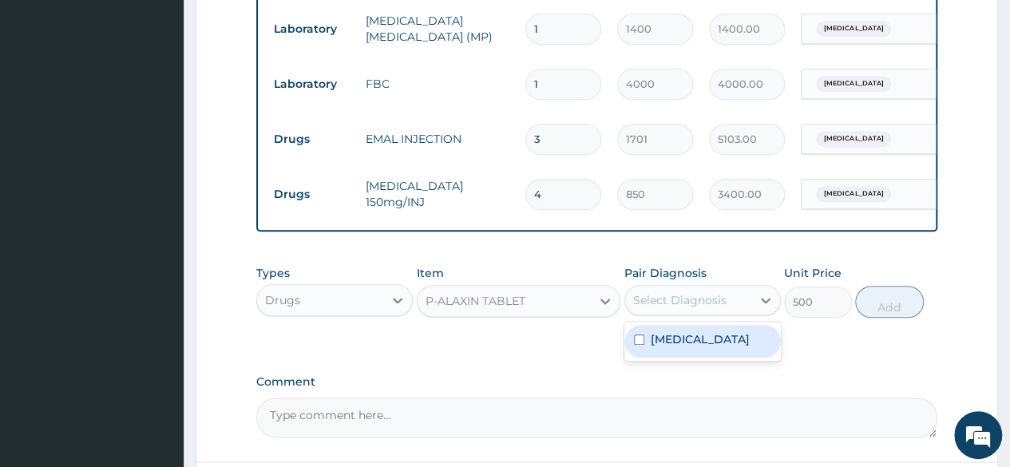
click at [695, 302] on div "Select Diagnosis" at bounding box center [688, 300] width 126 height 26
click at [664, 358] on div "Malaria, unspecified" at bounding box center [702, 341] width 156 height 33
checkbox input "true"
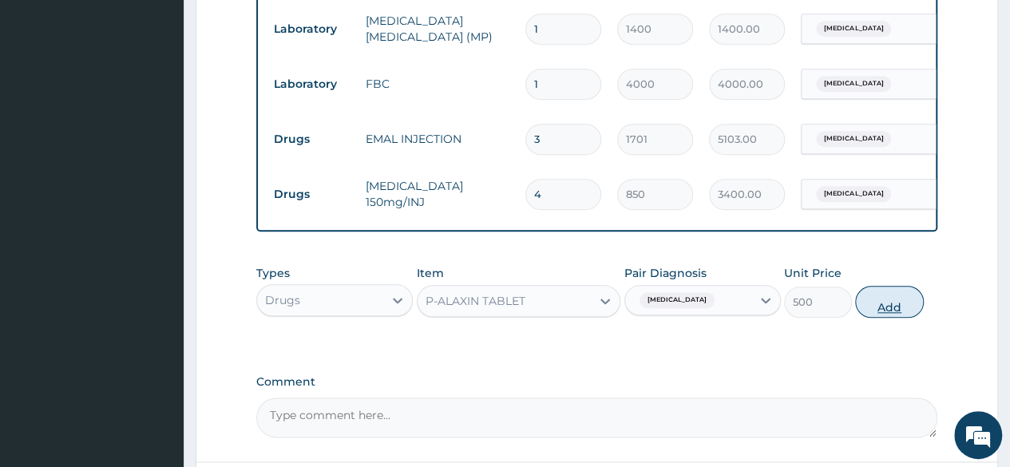
click at [886, 318] on button "Add" at bounding box center [889, 302] width 68 height 32
type input "0"
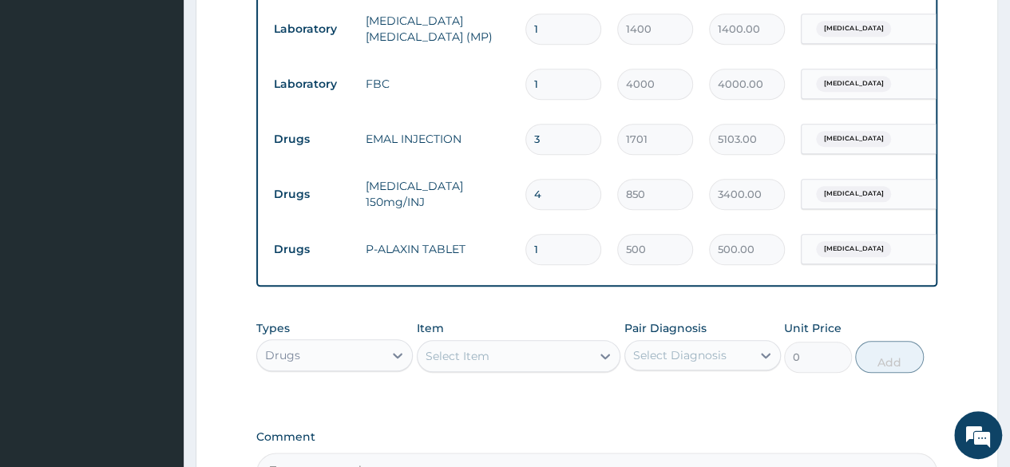
type input "0.00"
type input "9"
type input "4500.00"
type input "9"
click at [463, 334] on div "Item Select Item" at bounding box center [519, 346] width 204 height 53
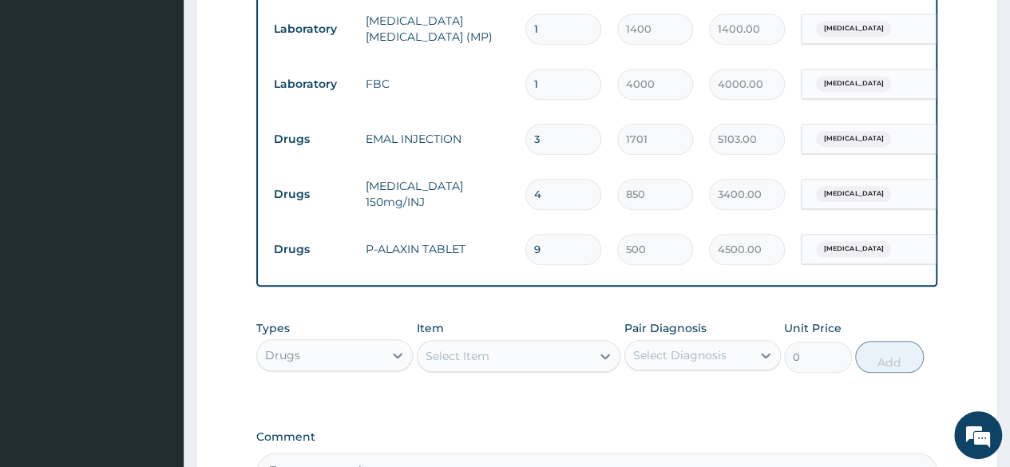
click at [468, 364] on div "Select Item" at bounding box center [457, 356] width 64 height 16
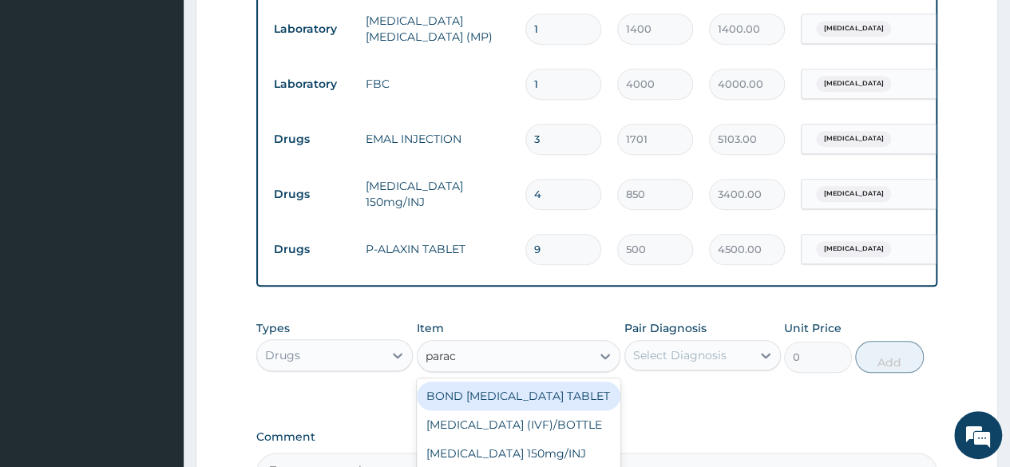
type input "parace"
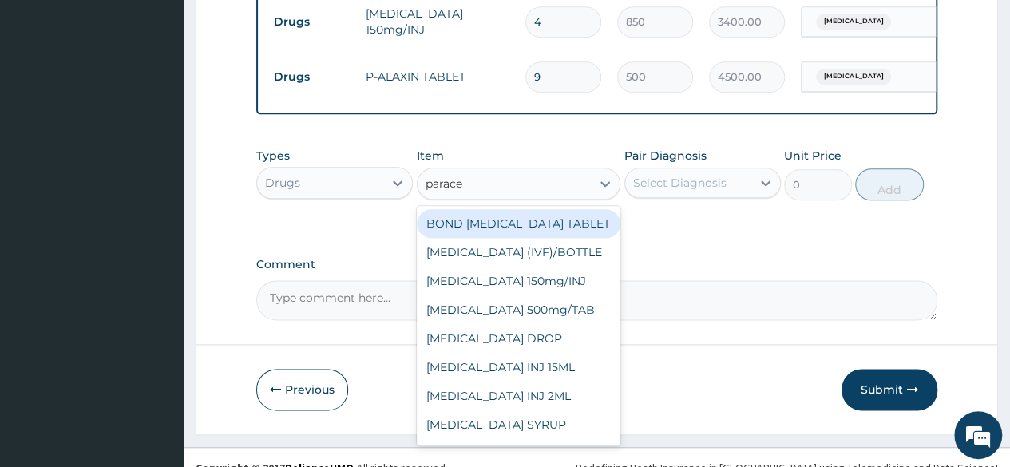
scroll to position [937, 0]
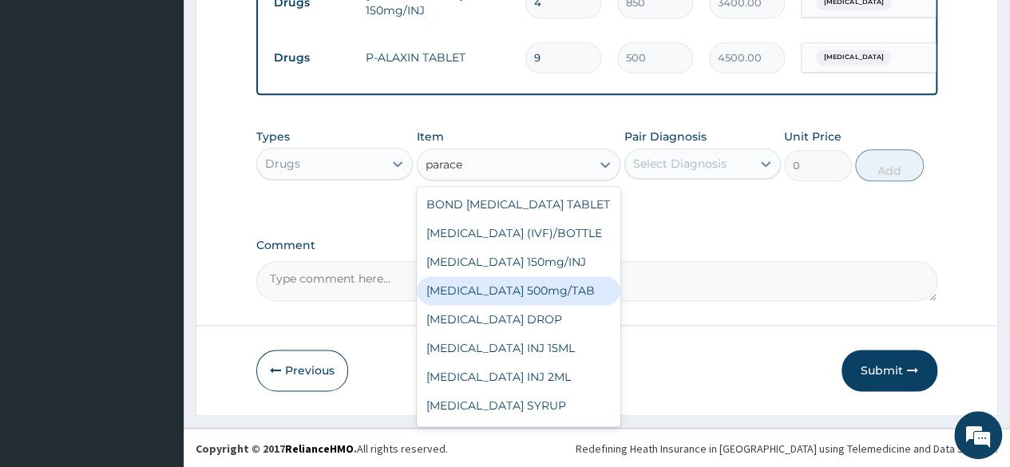
click at [514, 301] on div "PARACETAMOL 500mg/TAB" at bounding box center [519, 290] width 204 height 29
type input "20"
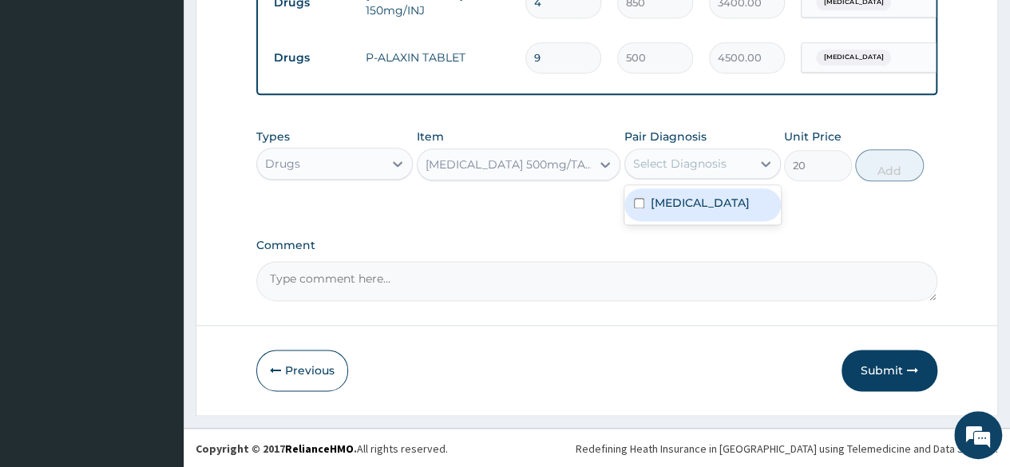
drag, startPoint x: 675, startPoint y: 183, endPoint x: 665, endPoint y: 224, distance: 42.6
click at [665, 179] on div "option Malaria, unspecified, selected. option Malaria, unspecified focused, 1 o…" at bounding box center [702, 163] width 156 height 30
click at [665, 221] on div "Malaria, unspecified" at bounding box center [702, 204] width 156 height 33
checkbox input "true"
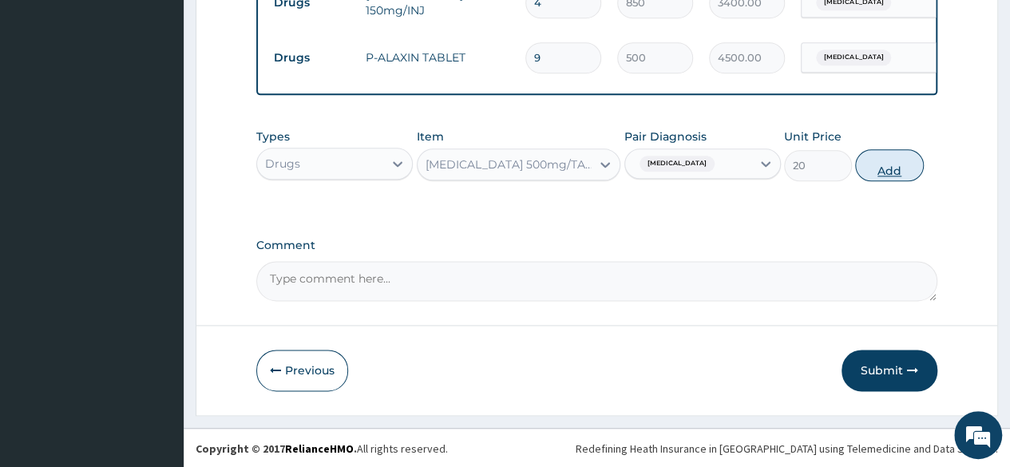
click at [888, 181] on button "Add" at bounding box center [889, 165] width 68 height 32
type input "0"
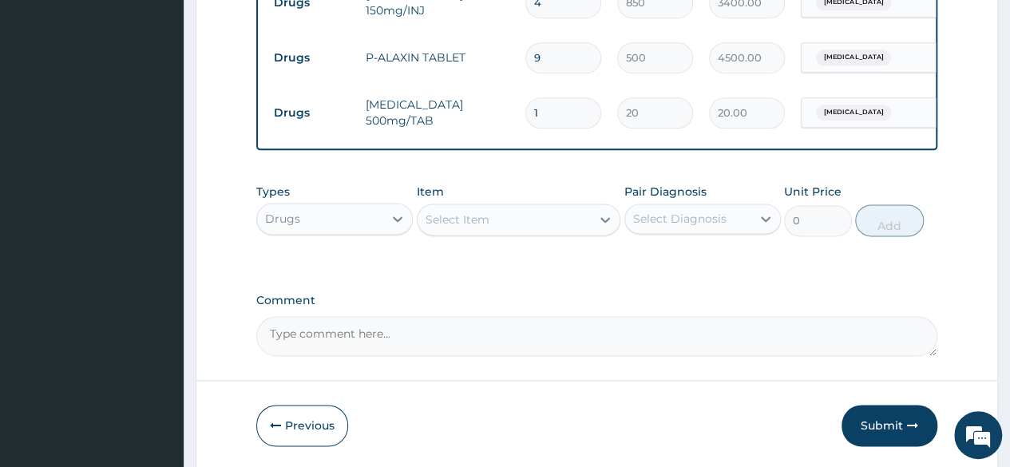
type input "0.00"
type input "3"
type input "60.00"
type input "30"
type input "600.00"
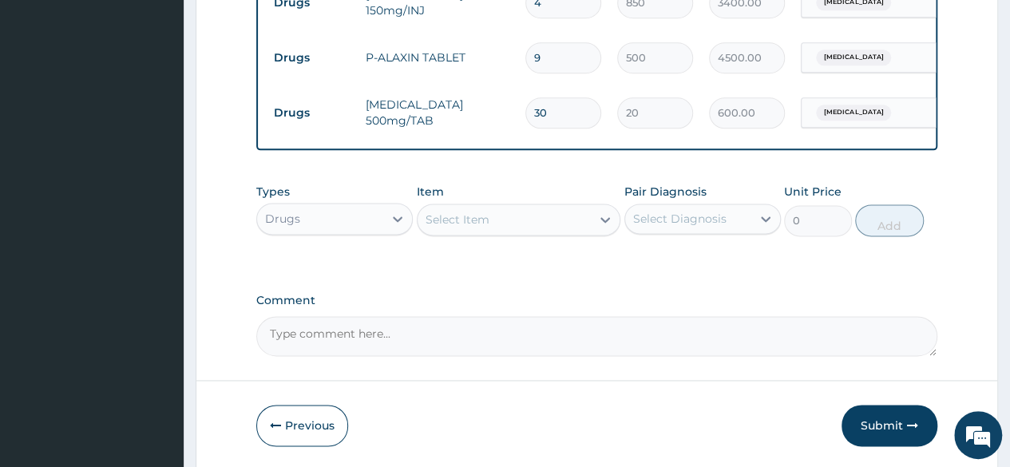
type input "30"
click at [477, 268] on div "Types Drugs Item Select Item Pair Diagnosis Select Diagnosis Unit Price 0 Add" at bounding box center [596, 222] width 681 height 93
click at [896, 437] on button "Submit" at bounding box center [889, 426] width 96 height 42
